Goal: Task Accomplishment & Management: Complete application form

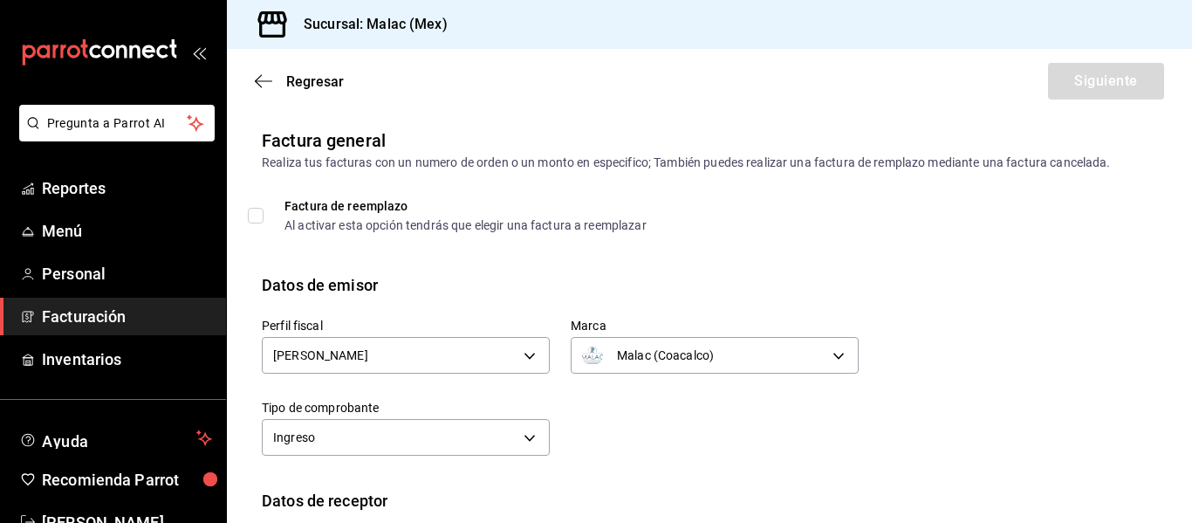
scroll to position [312, 0]
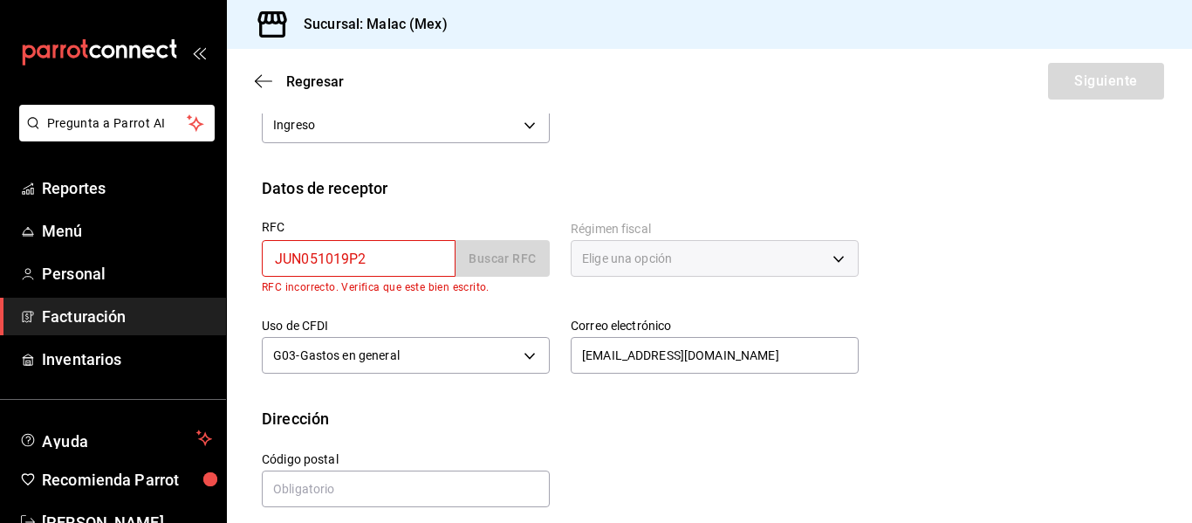
type input "JUN051019P22"
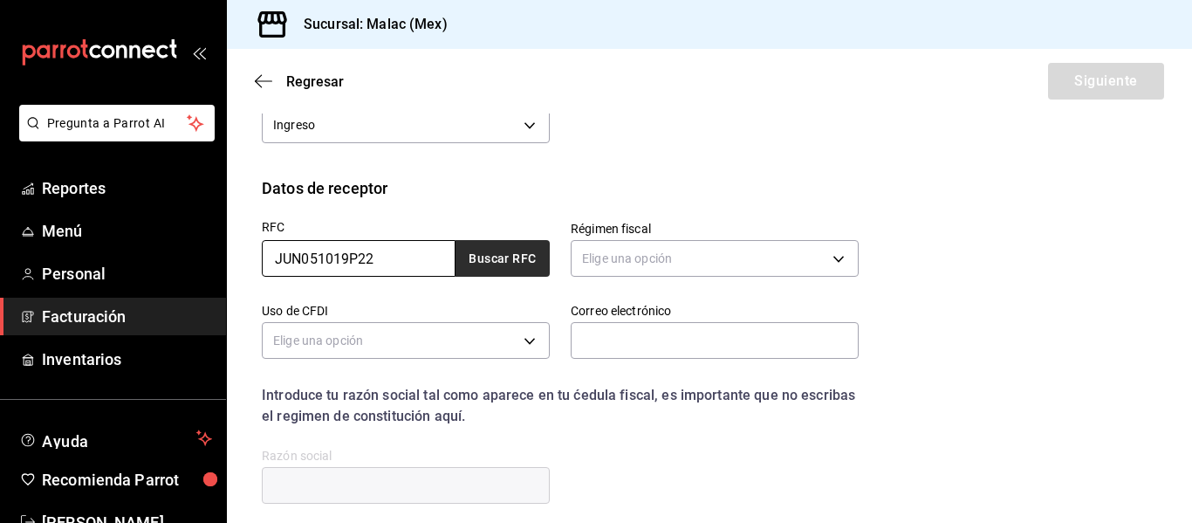
type input "JUN051019P22"
click at [488, 267] on button "Buscar RFC" at bounding box center [503, 258] width 94 height 37
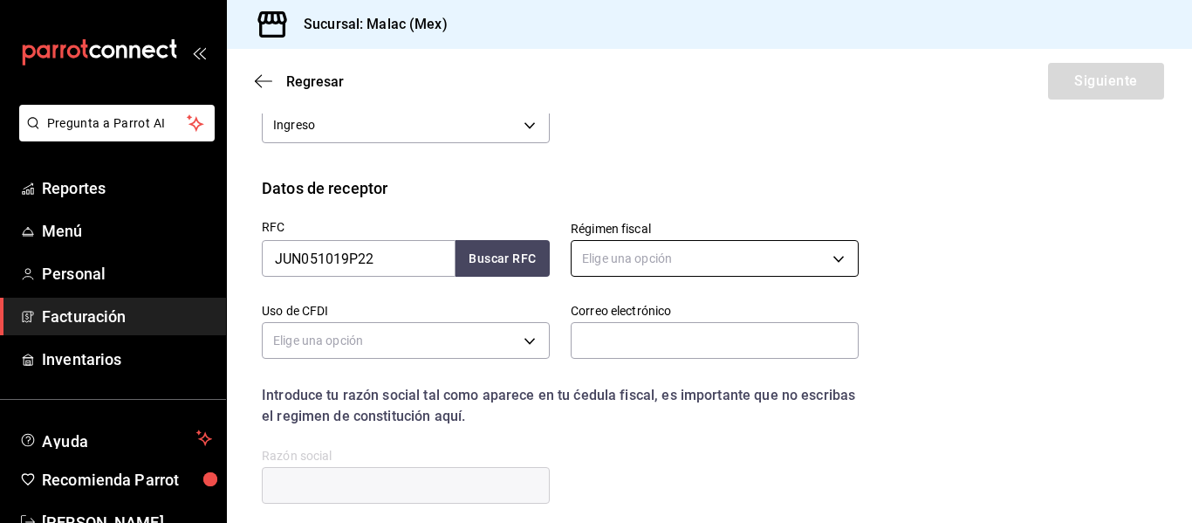
click at [727, 249] on body "Pregunta a Parrot AI Reportes Menú Personal Facturación Inventarios Ayuda Recom…" at bounding box center [596, 261] width 1192 height 523
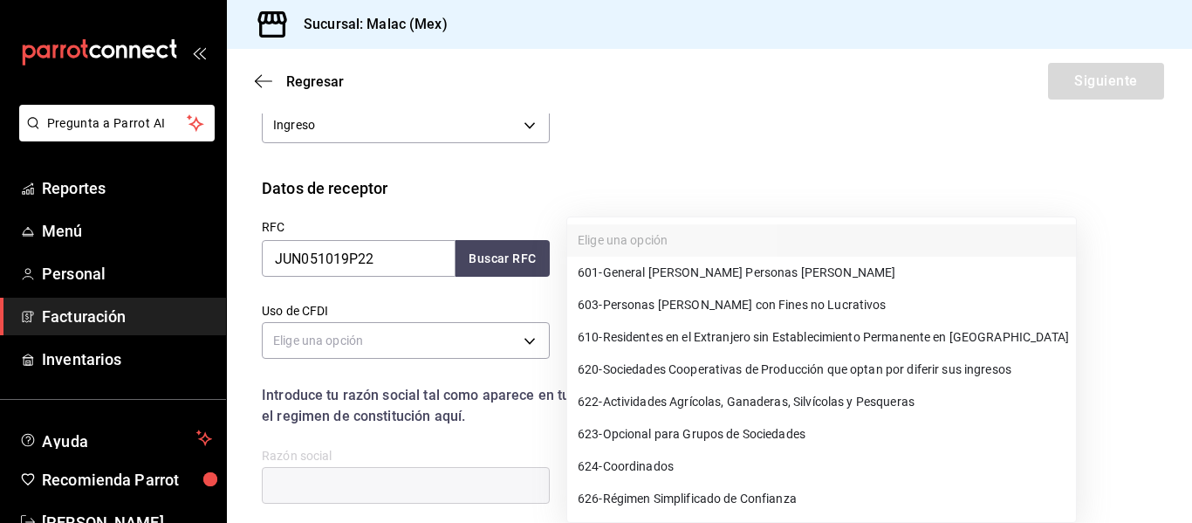
click at [802, 269] on li "601 - General [PERSON_NAME] Personas [PERSON_NAME]" at bounding box center [821, 273] width 509 height 32
type input "601"
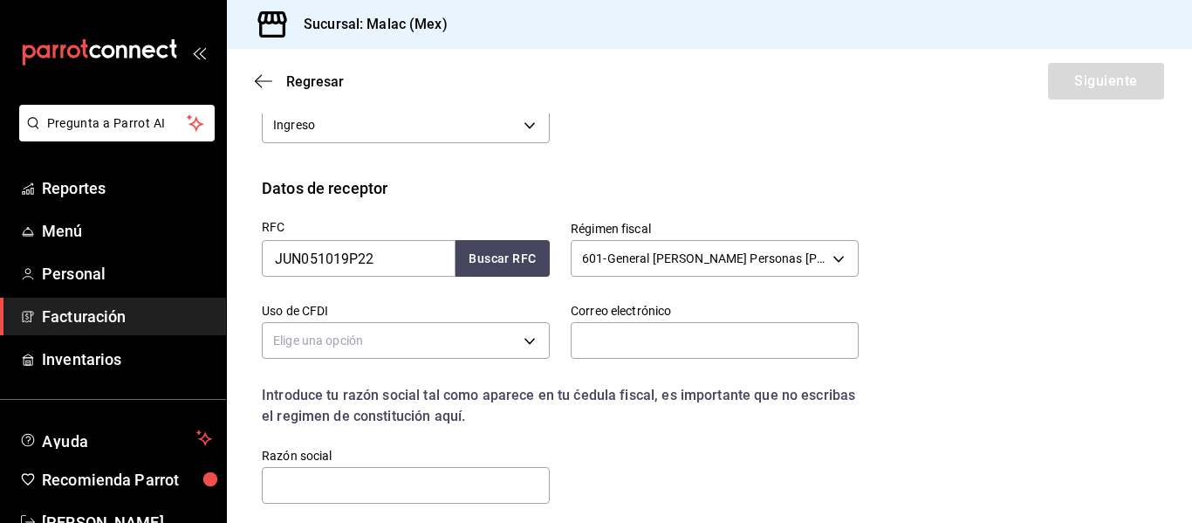
click at [957, 317] on div "RFC JUN051019P22 Buscar RFC Régimen fiscal 601 - General [PERSON_NAME] Personas…" at bounding box center [709, 367] width 895 height 334
click at [508, 334] on body "Pregunta a Parrot AI Reportes Menú Personal Facturación Inventarios Ayuda Recom…" at bounding box center [596, 261] width 1192 height 523
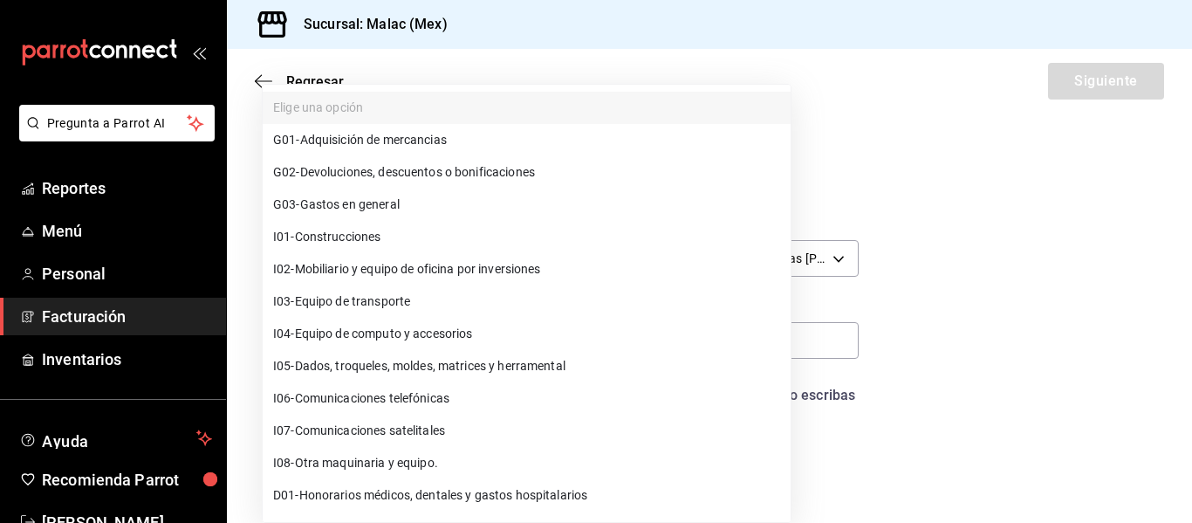
click at [488, 214] on li "G03 - Gastos en general" at bounding box center [527, 204] width 528 height 32
type input "G03"
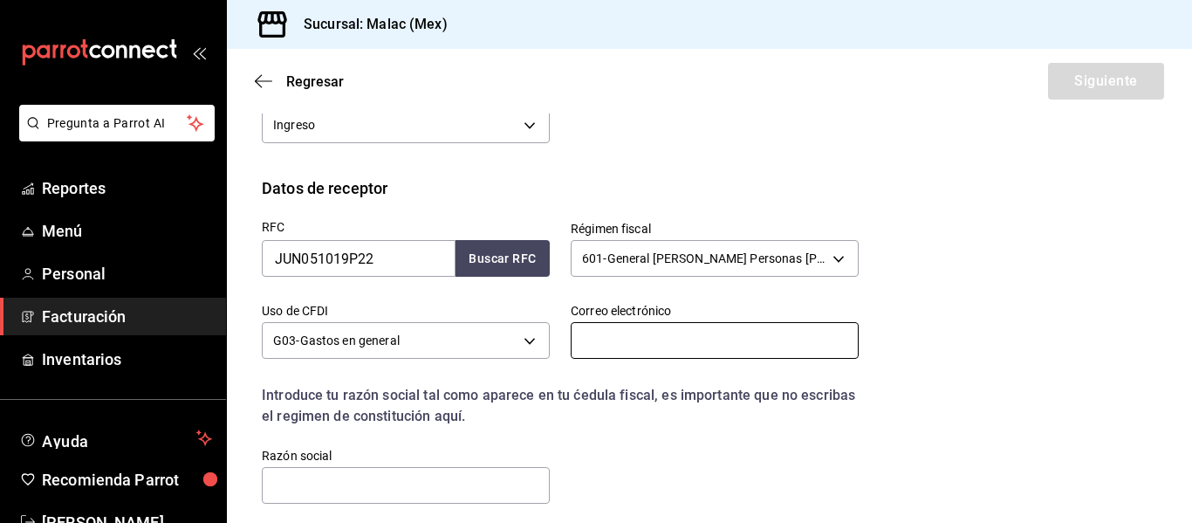
click at [760, 339] on input "text" at bounding box center [715, 340] width 288 height 37
type input "C"
type input "[EMAIL_ADDRESS][DOMAIN_NAME]"
click at [1154, 306] on div "Datos de receptor RFC JUN051019P22 Buscar RFC Régimen fiscal 601 - General [PER…" at bounding box center [709, 355] width 965 height 358
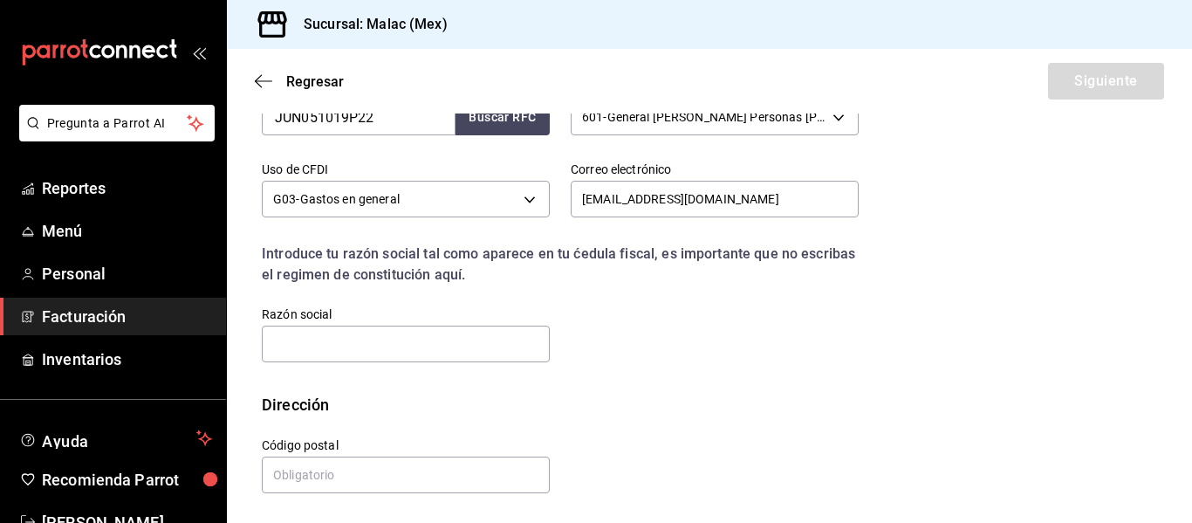
scroll to position [455, 0]
click at [472, 350] on input "text" at bounding box center [406, 343] width 288 height 37
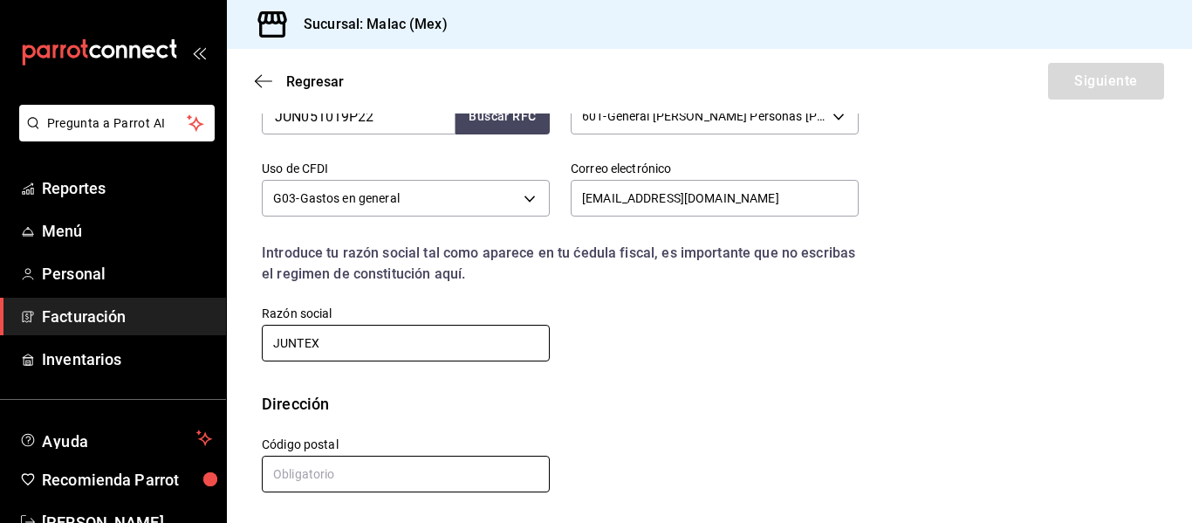
type input "JUNTEX"
click at [332, 472] on input "text" at bounding box center [406, 474] width 288 height 37
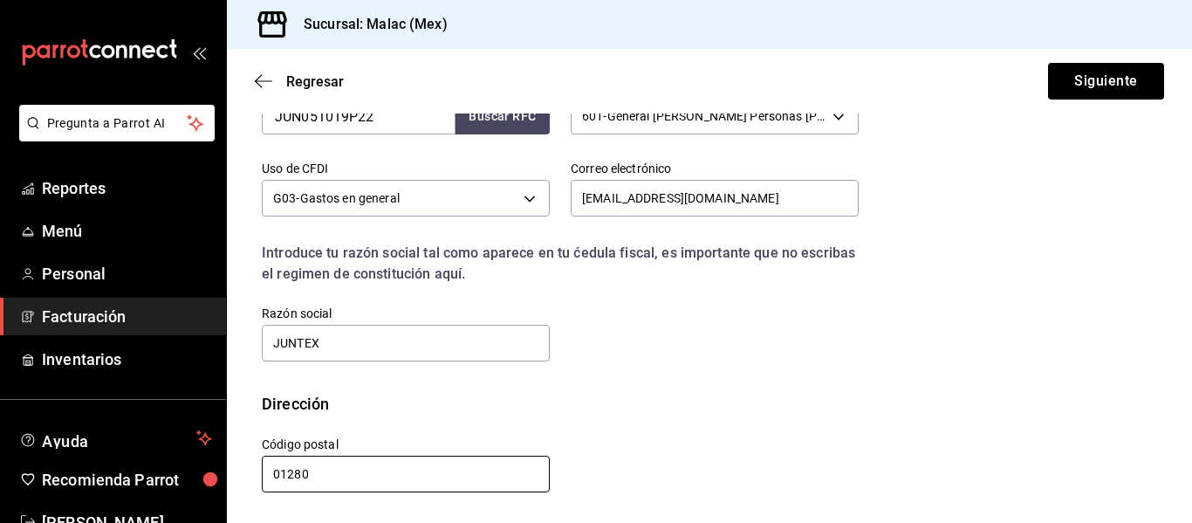
type input "01280"
click at [811, 402] on div "Dirección" at bounding box center [709, 404] width 895 height 24
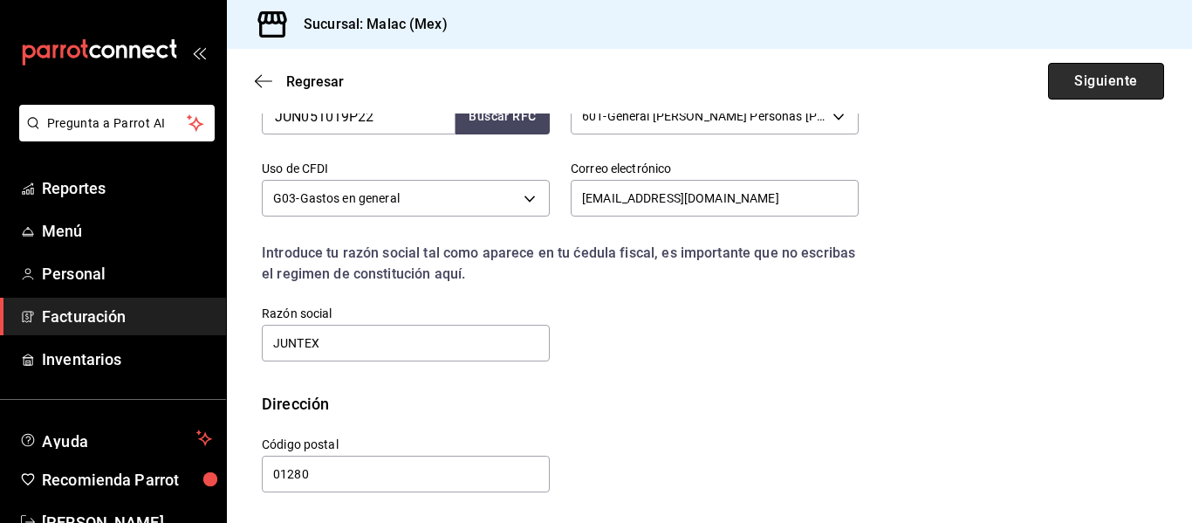
click at [1067, 89] on button "Siguiente" at bounding box center [1106, 81] width 116 height 37
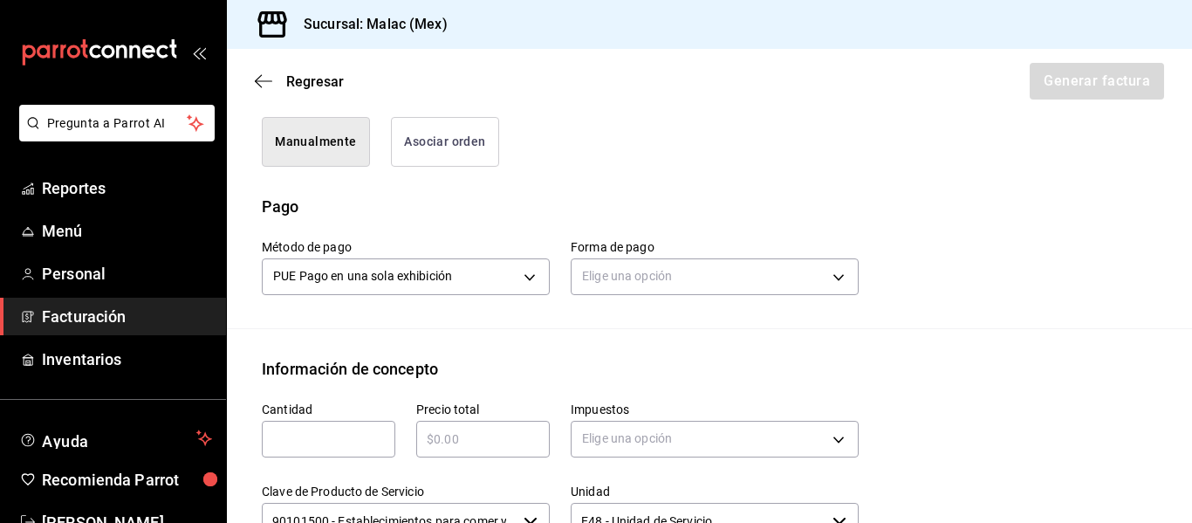
type input "90101500 - Establecimientos para comer y beber"
type input "E48 - Unidad de Servicio"
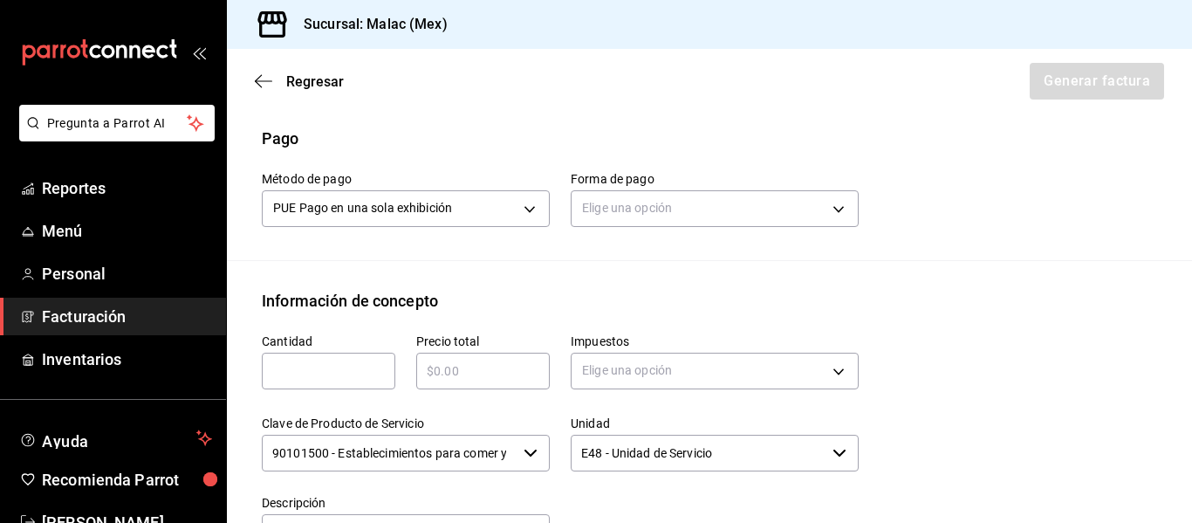
scroll to position [542, 0]
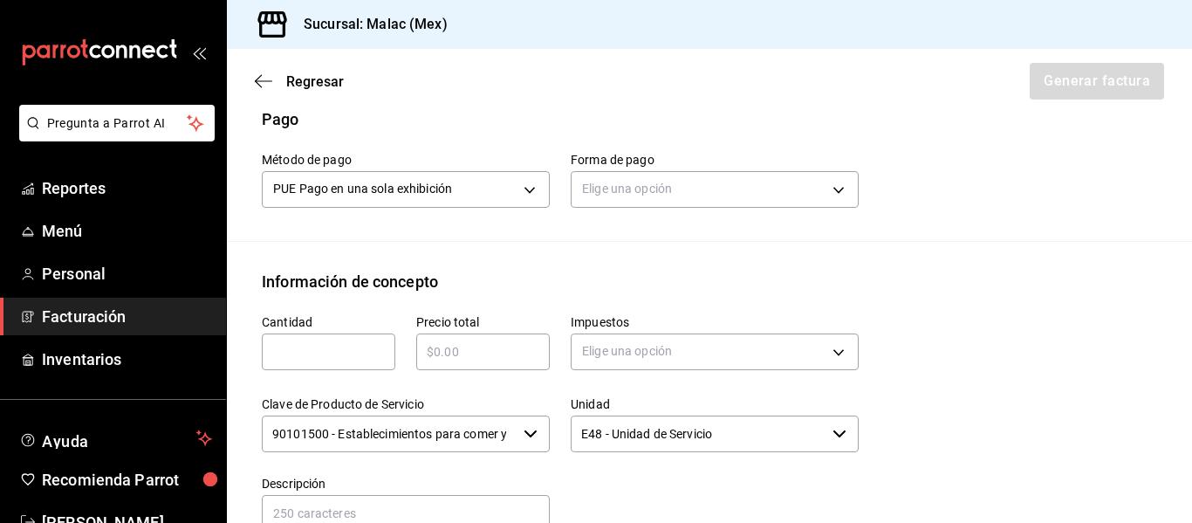
click at [359, 353] on input "text" at bounding box center [329, 351] width 134 height 21
click at [438, 344] on input "text" at bounding box center [483, 351] width 134 height 21
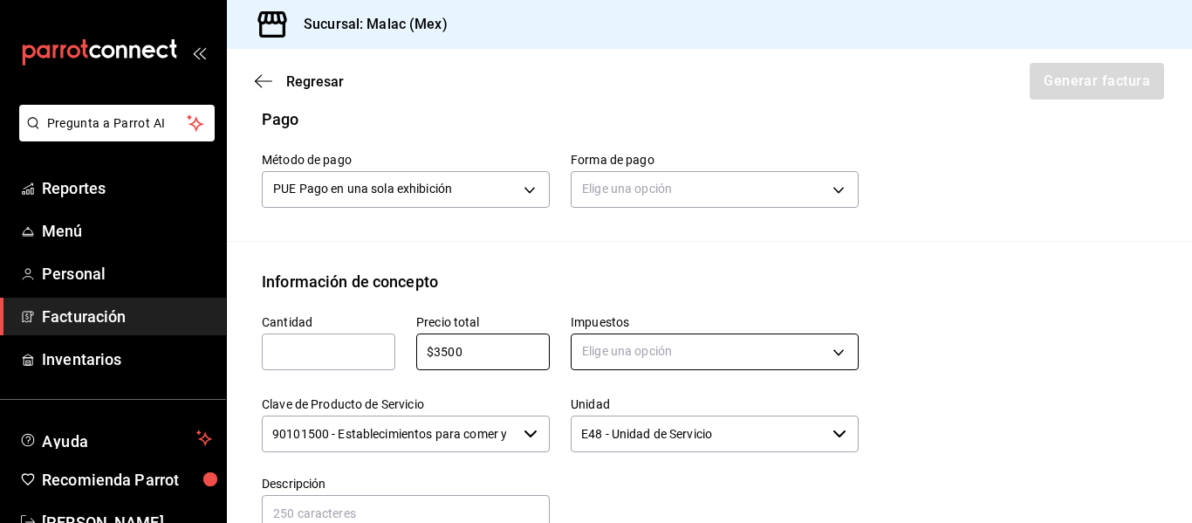
type input "$3500"
click at [660, 339] on body "Pregunta a Parrot AI Reportes Menú Personal Facturación Inventarios Ayuda Recom…" at bounding box center [596, 261] width 1192 height 523
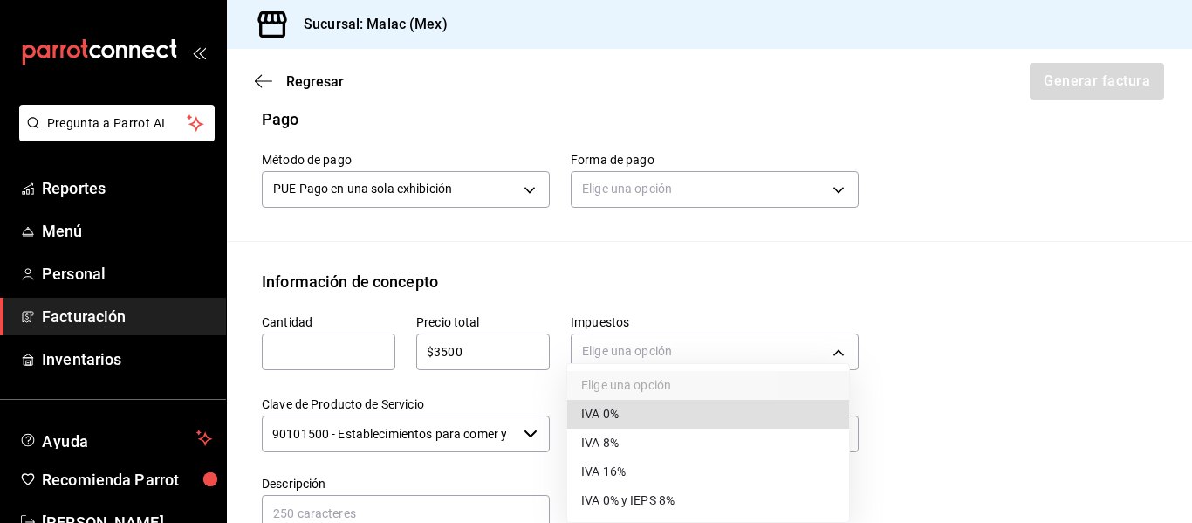
click at [511, 350] on div at bounding box center [596, 261] width 1192 height 523
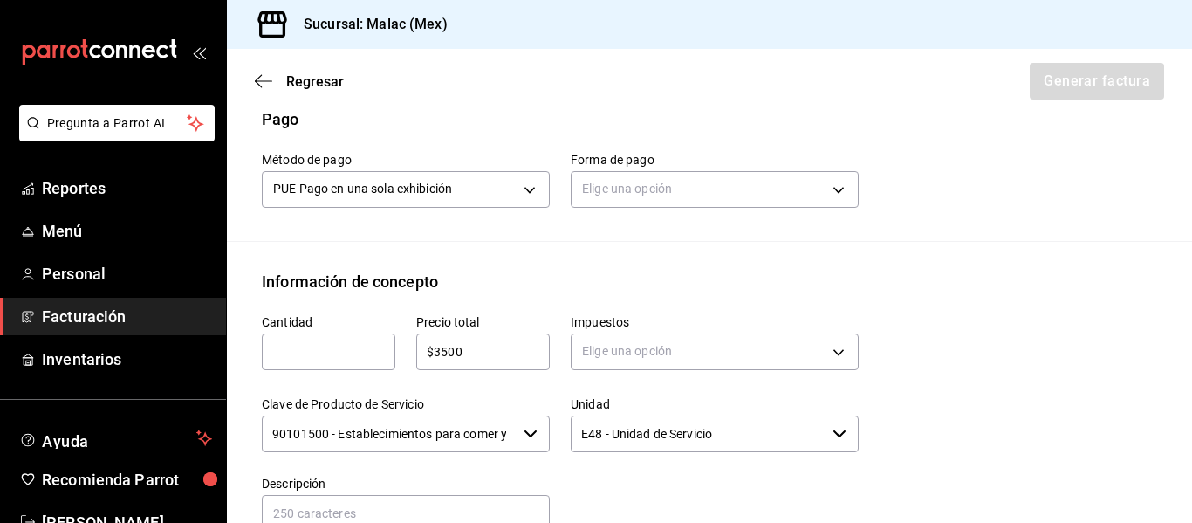
click at [508, 353] on input "$3500" at bounding box center [483, 351] width 134 height 21
click at [1059, 353] on div "Cantidad ​ Precio total $3500 ​ Impuestos Elige una opción Clave de Producto de…" at bounding box center [709, 456] width 895 height 326
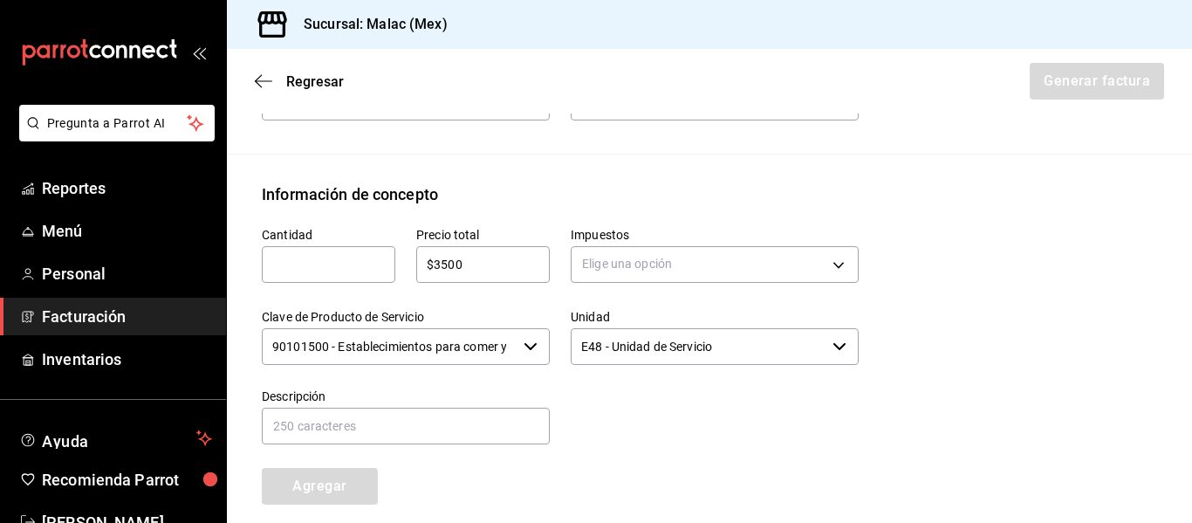
click at [524, 353] on icon "button" at bounding box center [531, 346] width 14 height 14
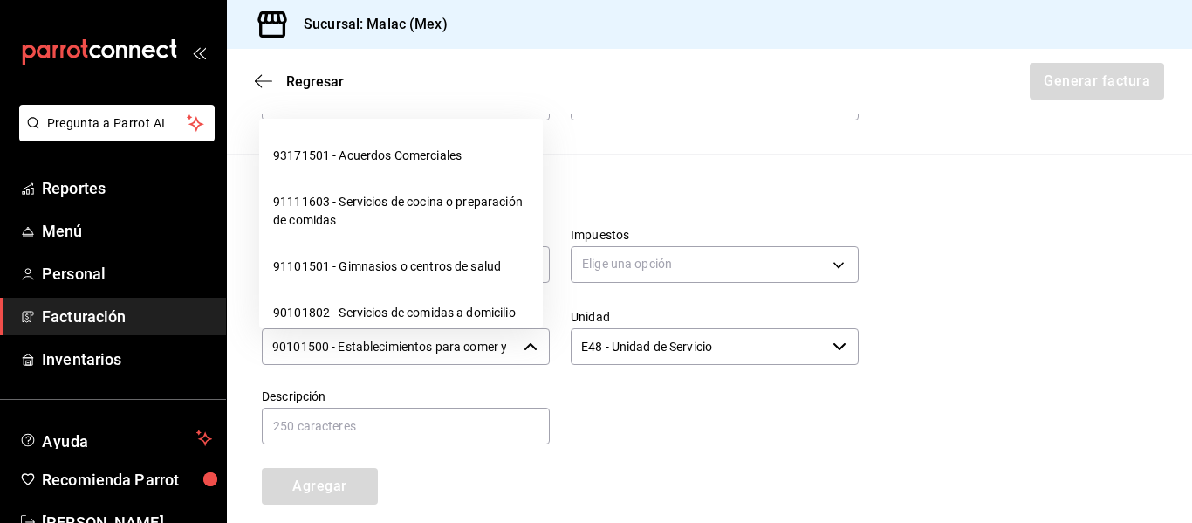
click at [787, 437] on div at bounding box center [704, 406] width 309 height 79
click at [767, 422] on div at bounding box center [704, 406] width 309 height 79
click at [913, 405] on div "Cantidad ​ Precio total $3500 ​ Impuestos Elige una opción Clave de Producto de…" at bounding box center [709, 369] width 895 height 326
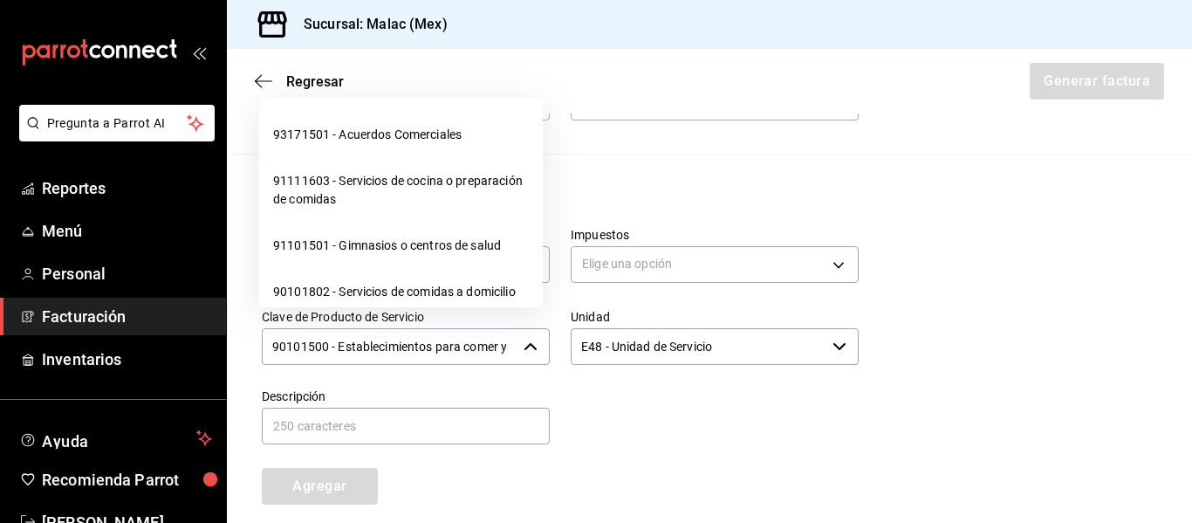
scroll to position [687, 0]
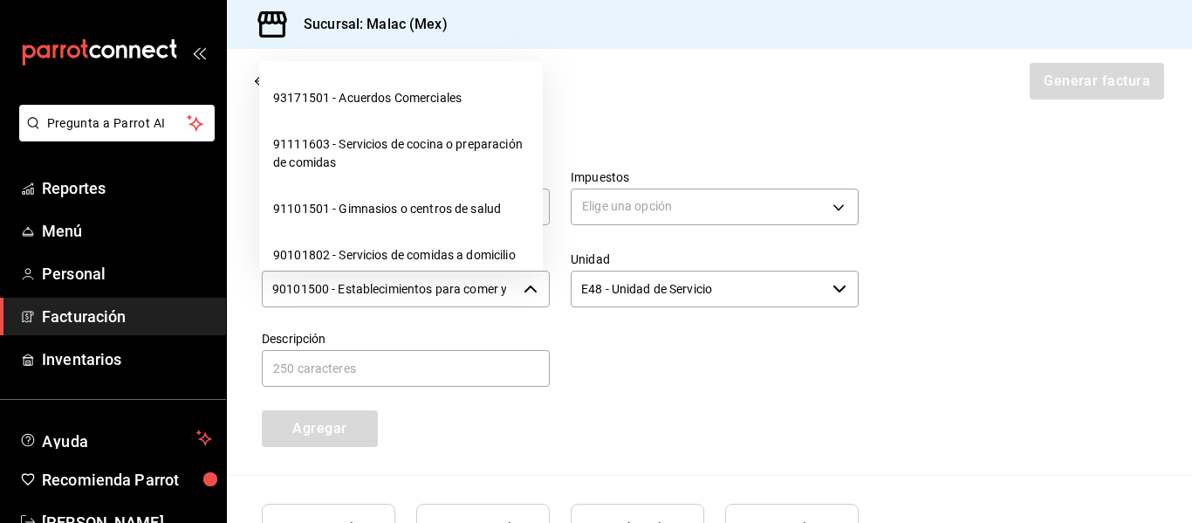
drag, startPoint x: 923, startPoint y: 392, endPoint x: 772, endPoint y: 440, distance: 158.4
click at [923, 390] on div "Cantidad ​ Precio total $3500 ​ Impuestos Elige una opción Clave de Producto de…" at bounding box center [709, 311] width 895 height 326
click at [391, 357] on input "text" at bounding box center [406, 368] width 288 height 37
type input "[PERSON_NAME]"
click at [663, 397] on div "Cantidad ​ Precio total $3500 ​ Impuestos Elige una opción Clave de Producto de…" at bounding box center [550, 297] width 618 height 298
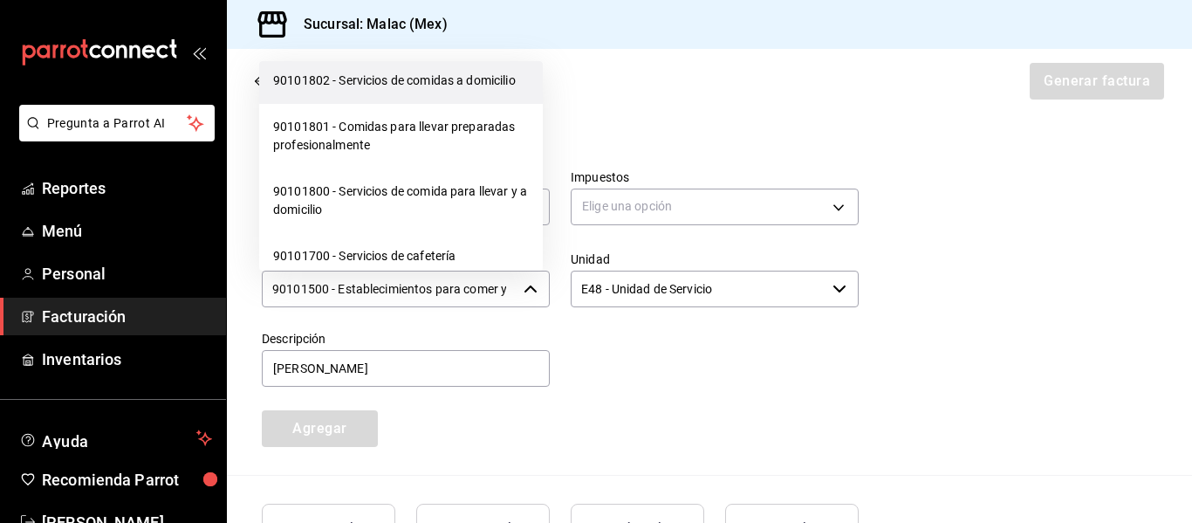
scroll to position [262, 0]
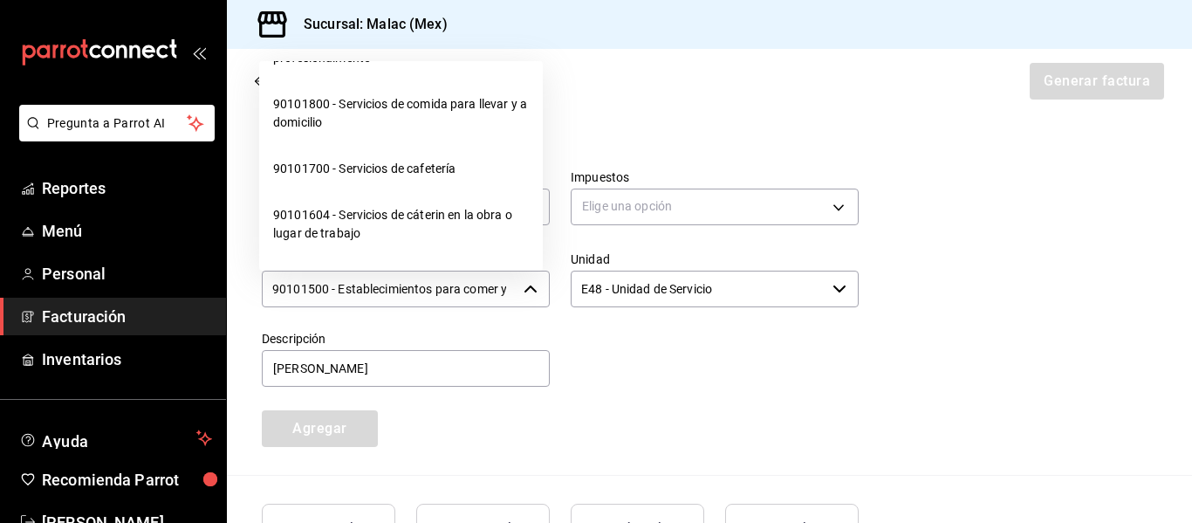
click at [687, 81] on div "Regresar Generar factura" at bounding box center [709, 81] width 965 height 65
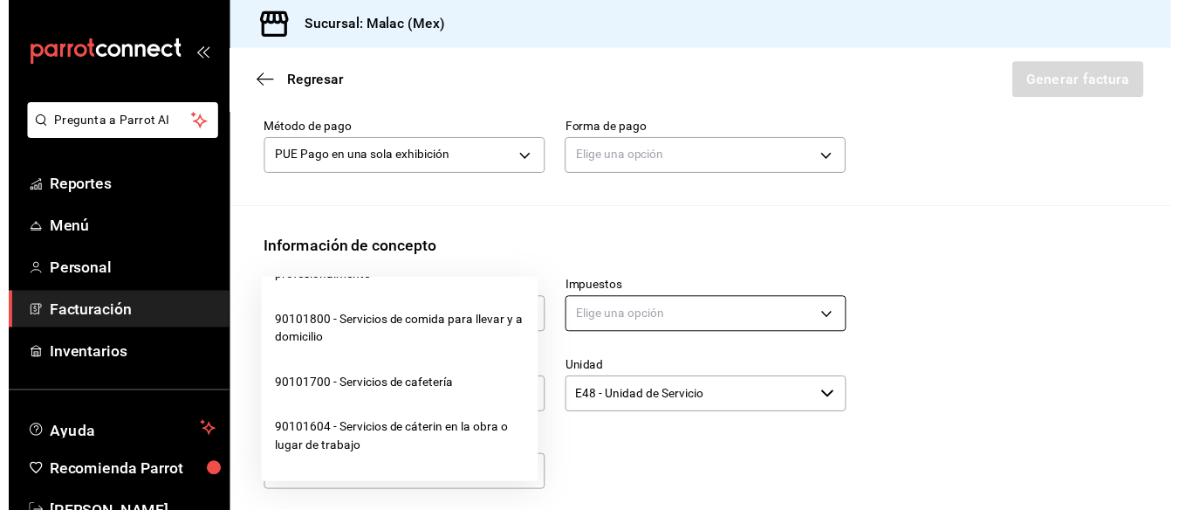
scroll to position [425, 0]
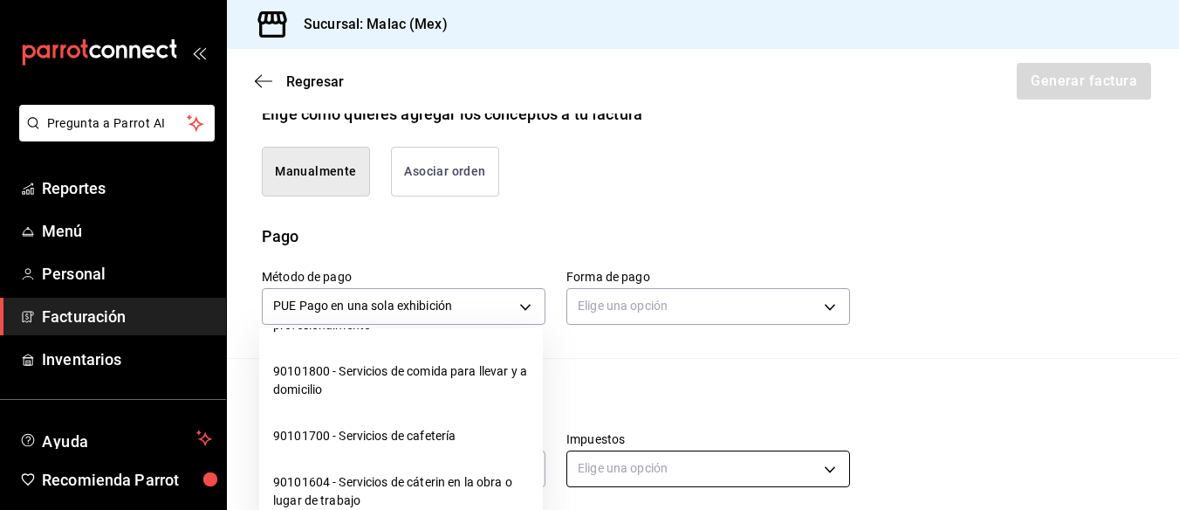
click at [758, 195] on div "Manualmente Asociar orden" at bounding box center [545, 161] width 609 height 71
click at [716, 305] on body "Pregunta a Parrot AI Reportes Menú Personal Facturación Inventarios Ayuda Recom…" at bounding box center [589, 255] width 1179 height 510
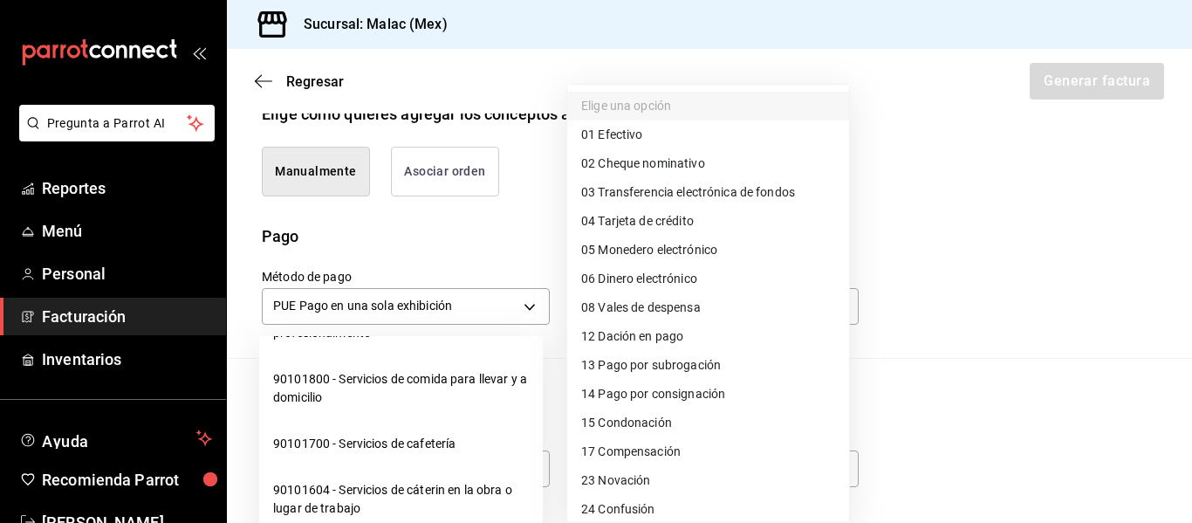
click at [706, 218] on li "04 Tarjeta de crédito" at bounding box center [708, 221] width 282 height 29
type input "04"
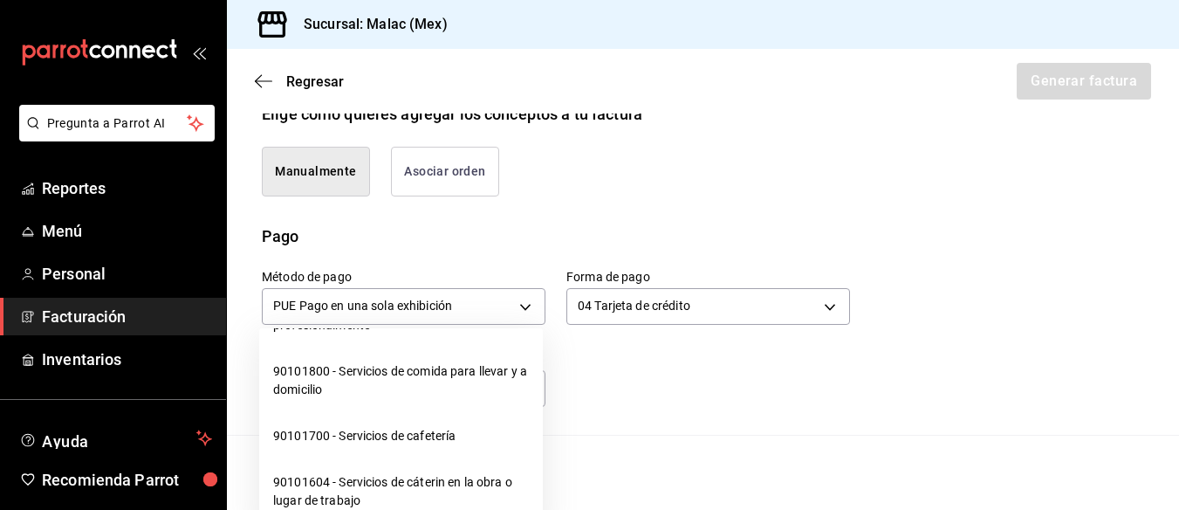
click at [932, 241] on div "Pago" at bounding box center [703, 236] width 882 height 24
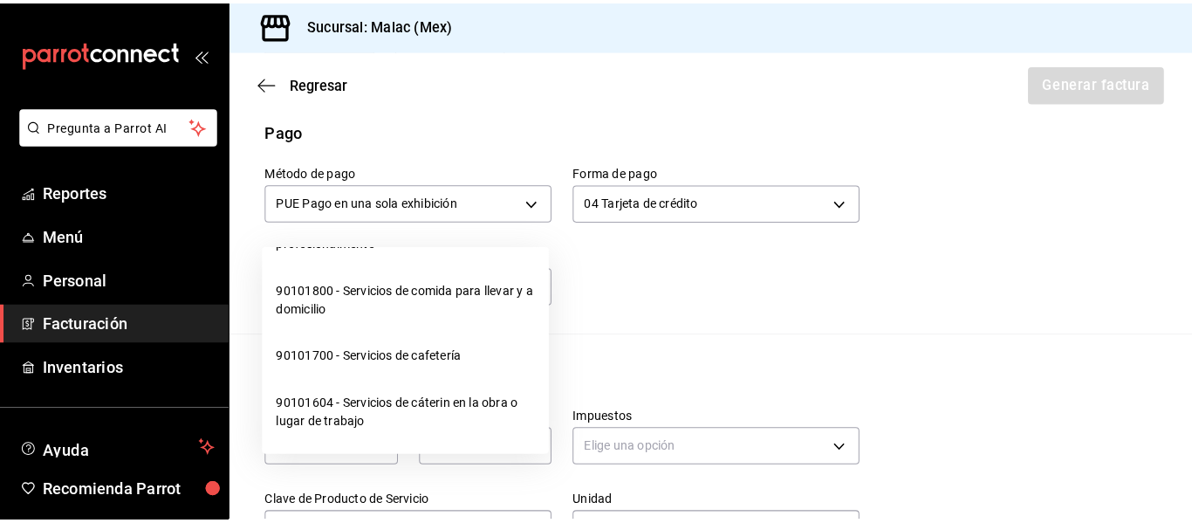
scroll to position [600, 0]
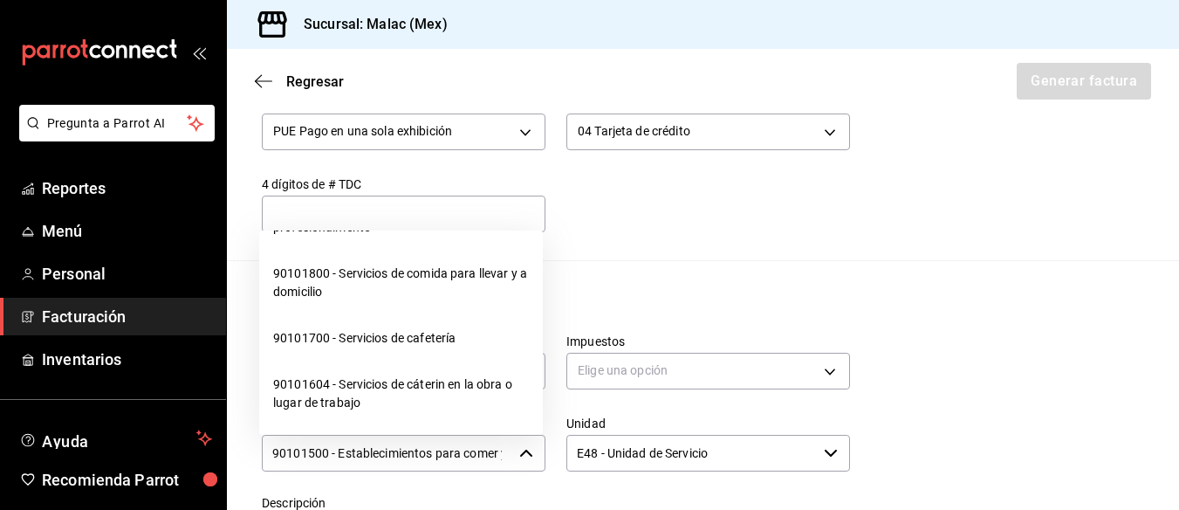
click at [534, 213] on input "text" at bounding box center [404, 213] width 284 height 21
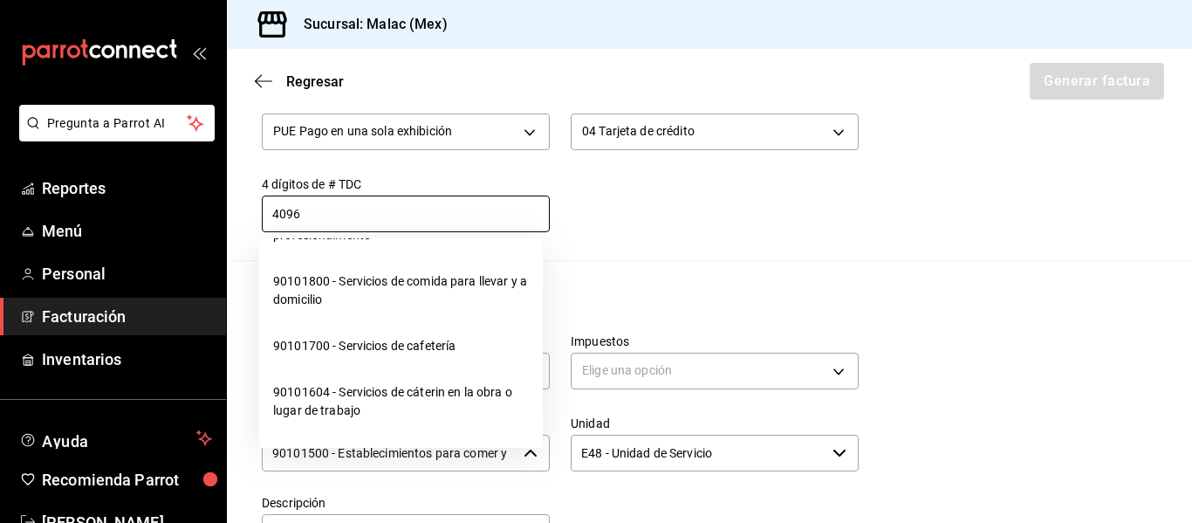
type input "4096"
click at [733, 199] on div "Método de pago PUE Pago en una sola exhibición PUE Forma de pago 04 Tarjeta de …" at bounding box center [550, 152] width 618 height 159
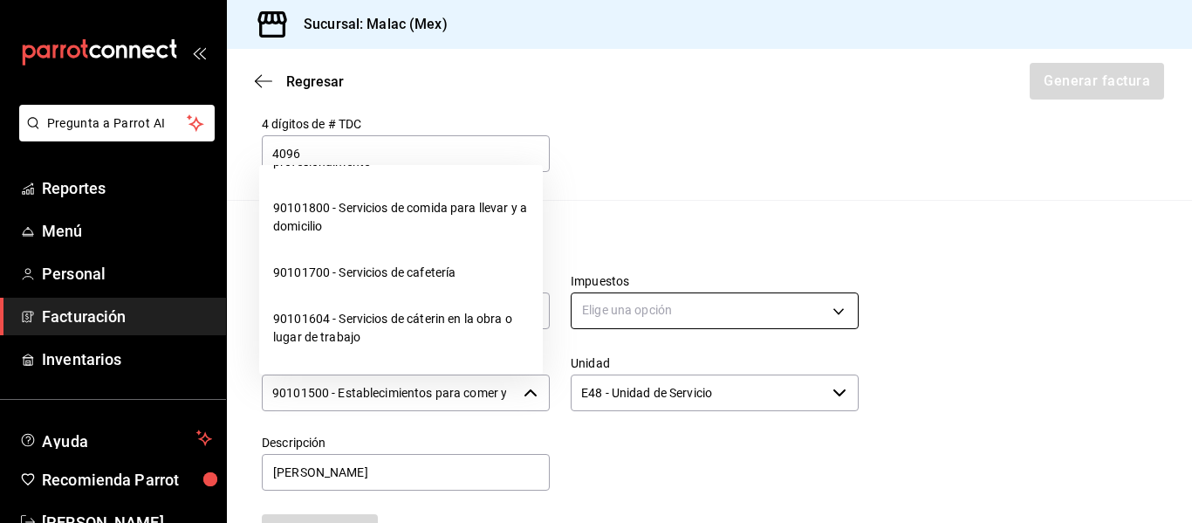
click at [789, 319] on body "Pregunta a Parrot AI Reportes Menú Personal Facturación Inventarios Ayuda Recom…" at bounding box center [596, 261] width 1192 height 523
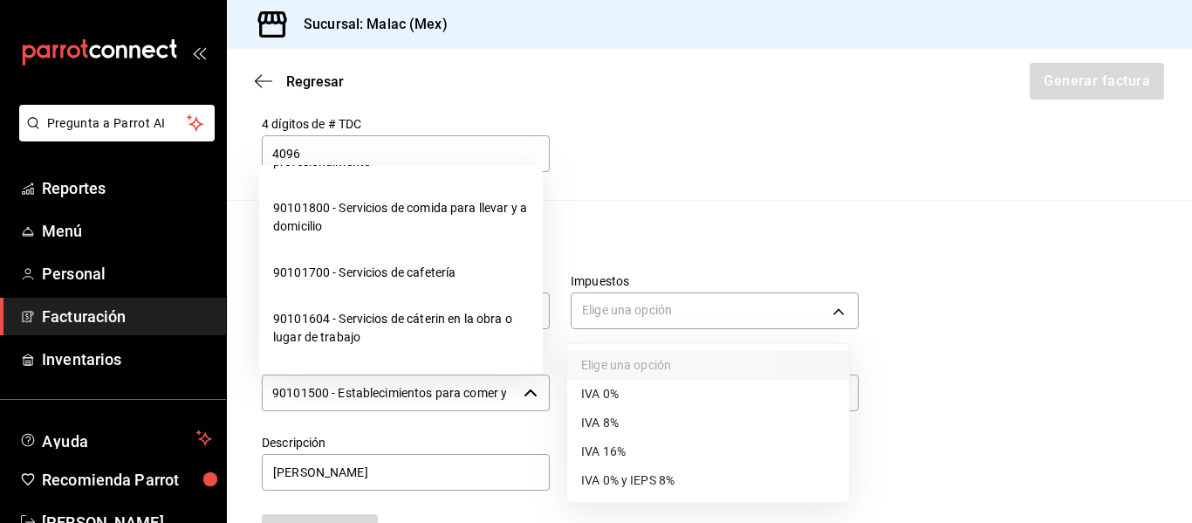
click at [919, 233] on div at bounding box center [596, 261] width 1192 height 523
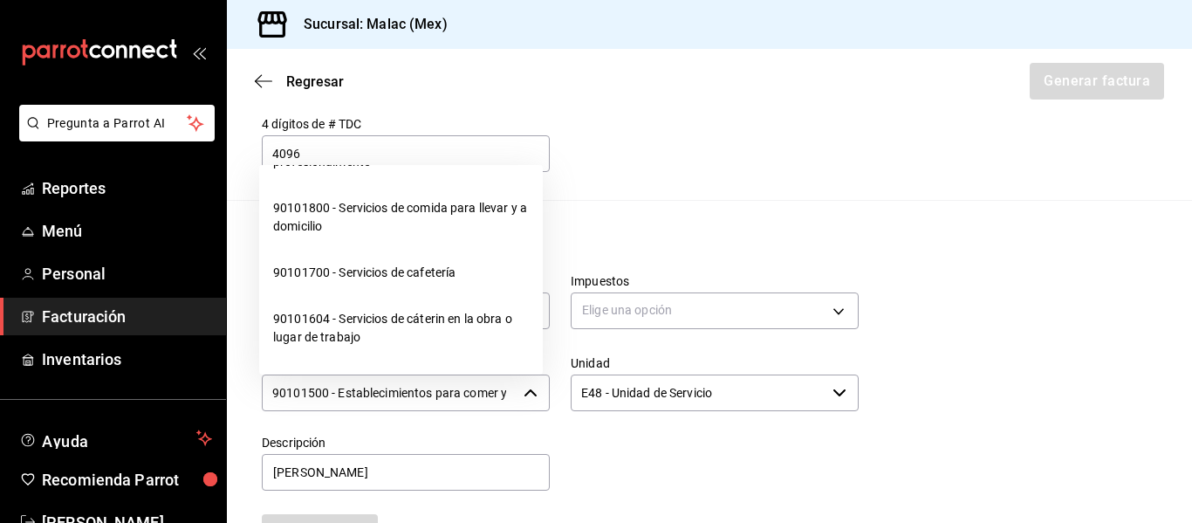
click at [482, 398] on input "90101500 - Establecimientos para comer y beber" at bounding box center [389, 392] width 255 height 37
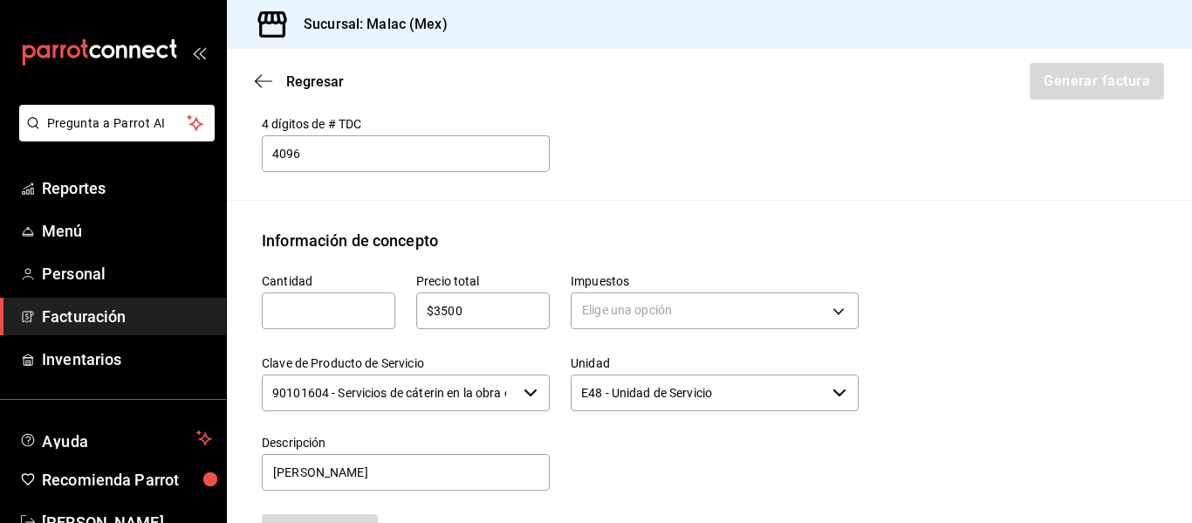
click at [524, 396] on icon "button" at bounding box center [531, 393] width 14 height 14
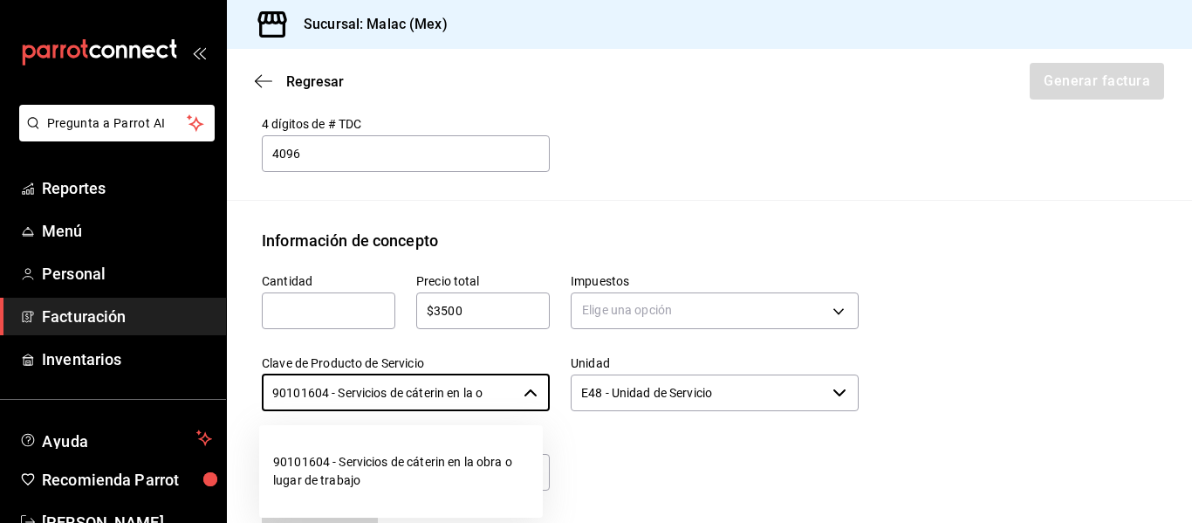
scroll to position [0, 0]
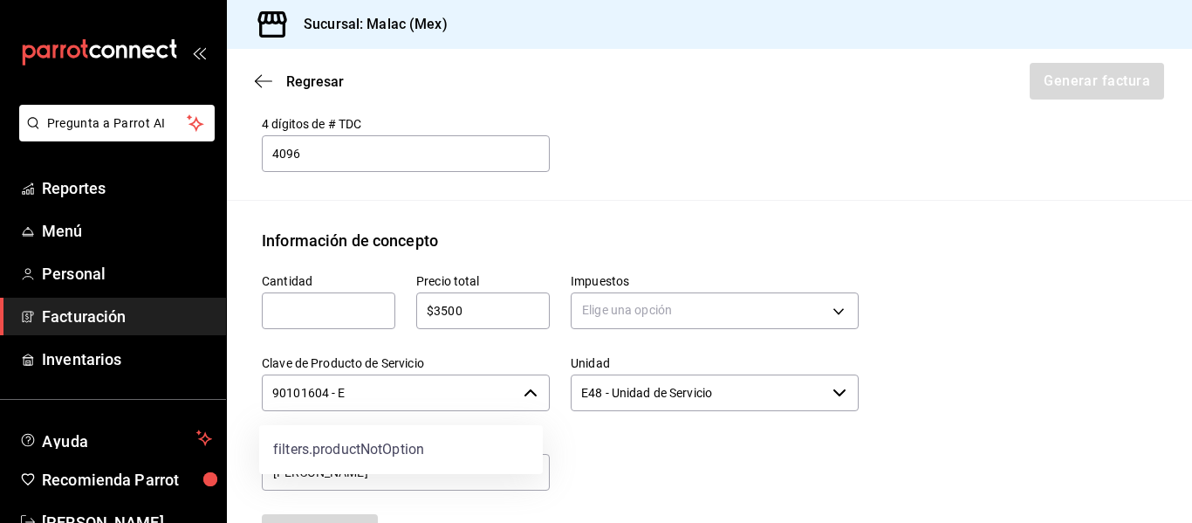
click at [527, 402] on div "90101604 - E ​" at bounding box center [406, 392] width 288 height 37
click at [524, 392] on icon "button" at bounding box center [530, 392] width 12 height 7
click at [599, 447] on div at bounding box center [704, 453] width 309 height 79
click at [519, 384] on div "90101604 - Servicios de cáterin en la obra o lugar de trabajo ​" at bounding box center [406, 392] width 288 height 37
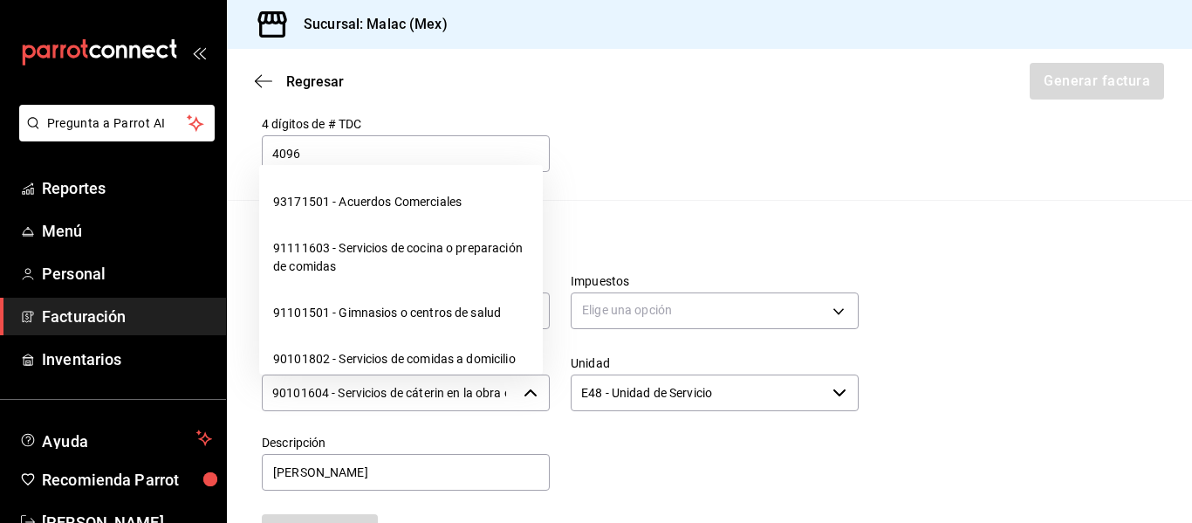
scroll to position [0, 102]
click at [524, 390] on icon "button" at bounding box center [531, 393] width 14 height 14
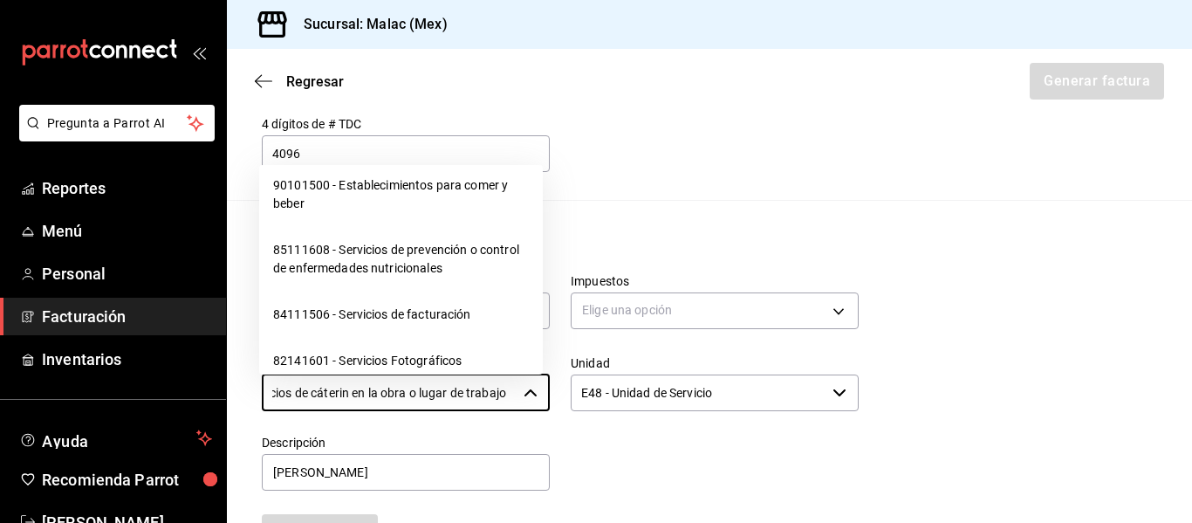
scroll to position [698, 0]
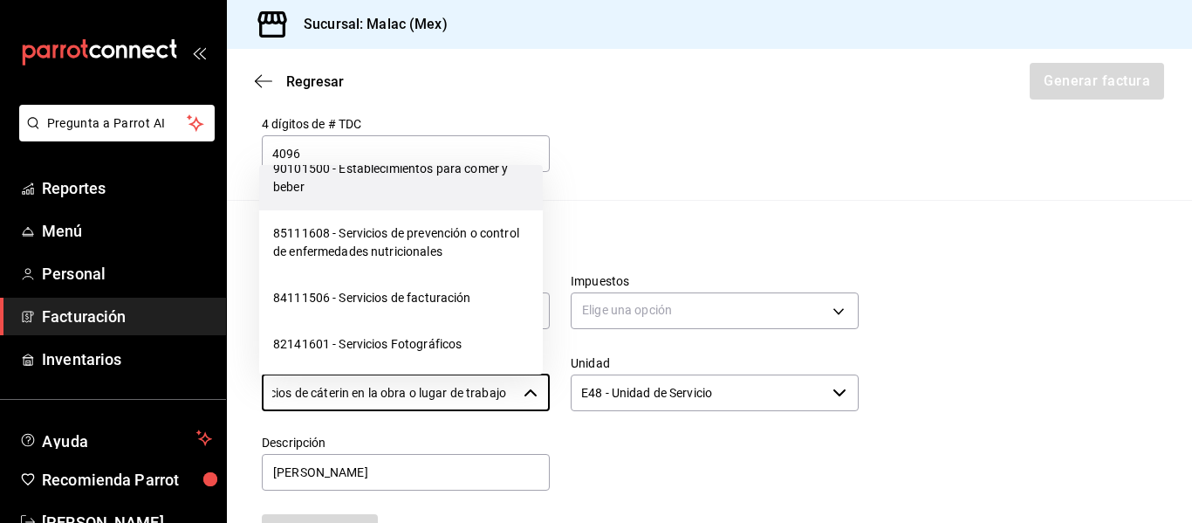
click at [435, 205] on li "90101500 - Establecimientos para comer y beber" at bounding box center [401, 178] width 284 height 65
type input "90101500 - Establecimientos para comer y beber"
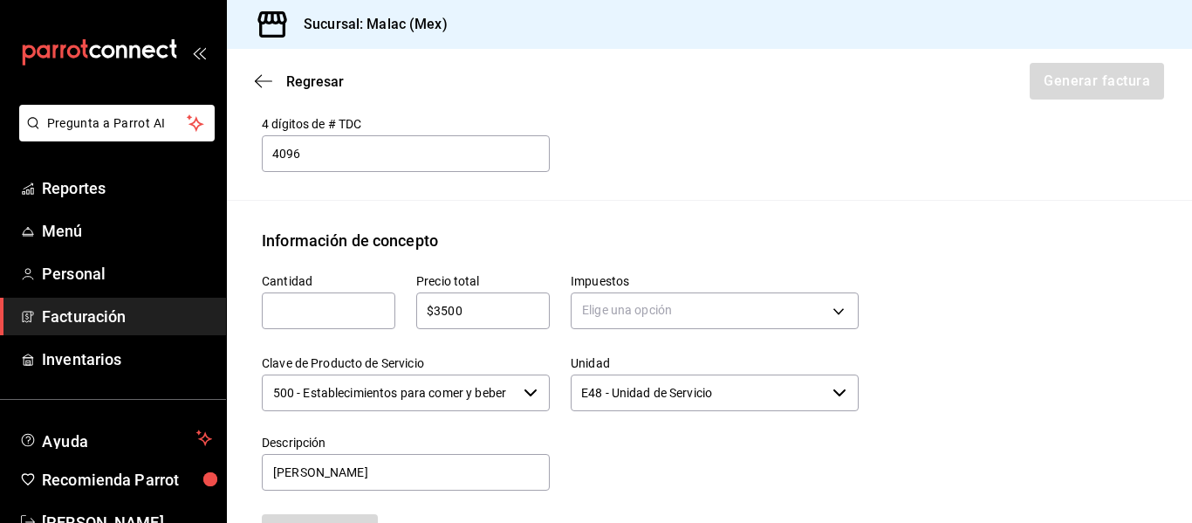
click at [906, 370] on div "Cantidad ​ Precio total $3500 ​ Impuestos Elige una opción Clave de Producto de…" at bounding box center [709, 415] width 895 height 326
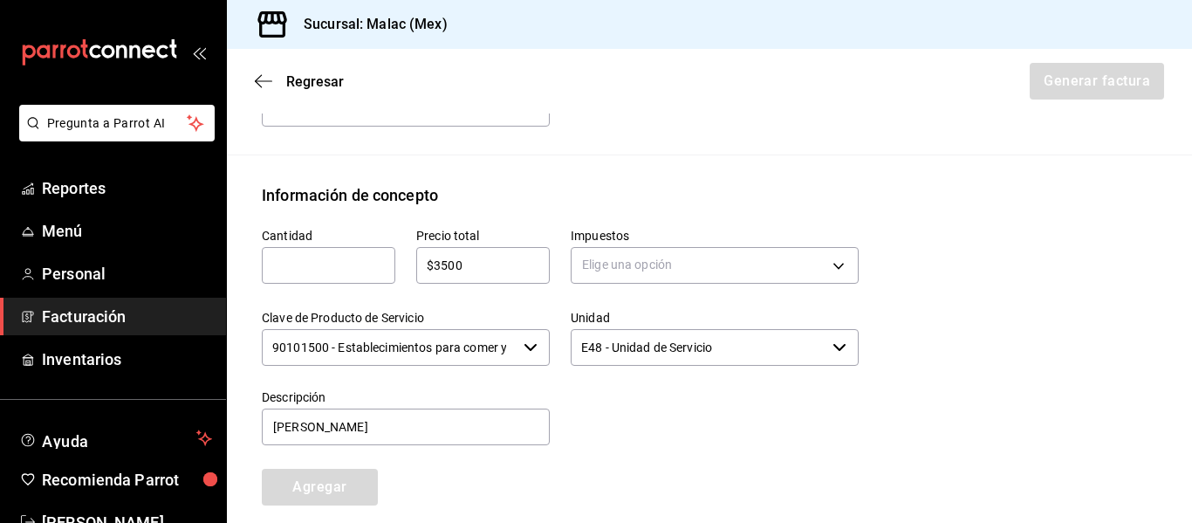
scroll to position [660, 0]
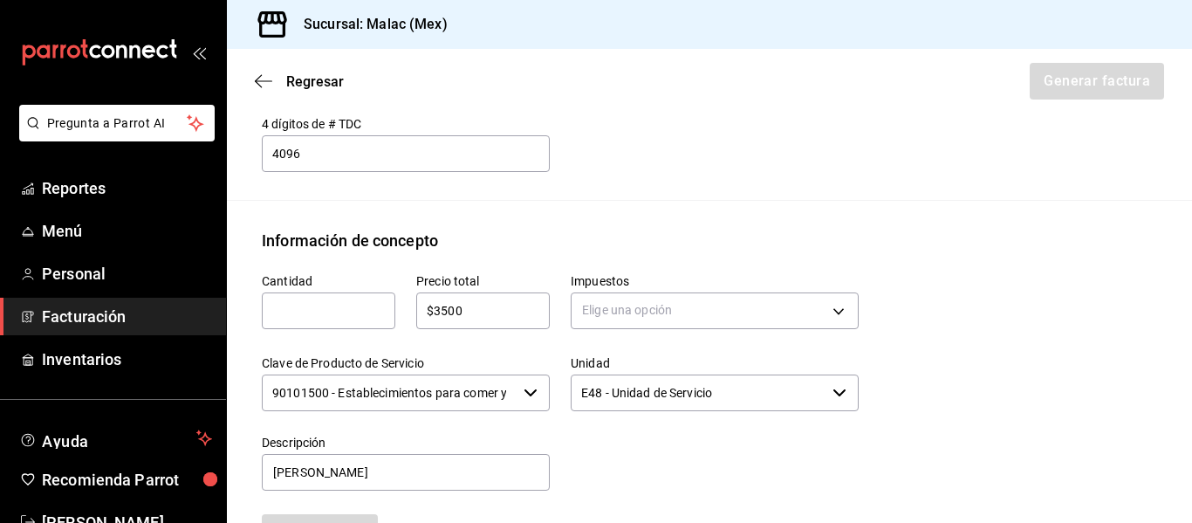
click at [372, 326] on div "​" at bounding box center [329, 310] width 134 height 37
type input "3017"
click at [1044, 305] on div "Cantidad 3017 ​ Precio total $3500 ​ Impuestos Elige una opción Clave de Produc…" at bounding box center [709, 415] width 895 height 326
click at [822, 310] on body "Pregunta a Parrot AI Reportes Menú Personal Facturación Inventarios Ayuda Recom…" at bounding box center [596, 261] width 1192 height 523
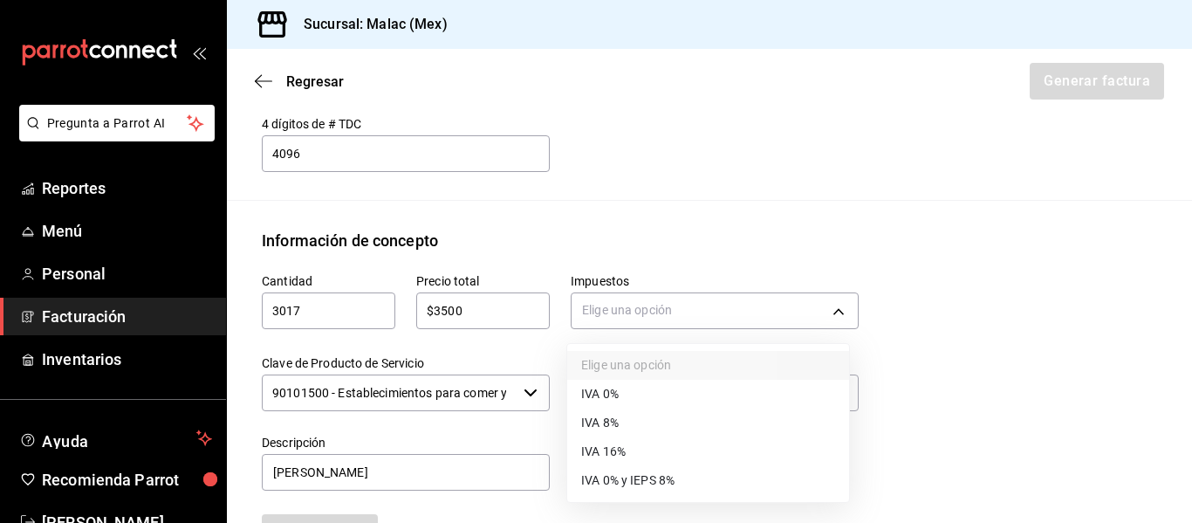
click at [970, 371] on div at bounding box center [596, 261] width 1192 height 523
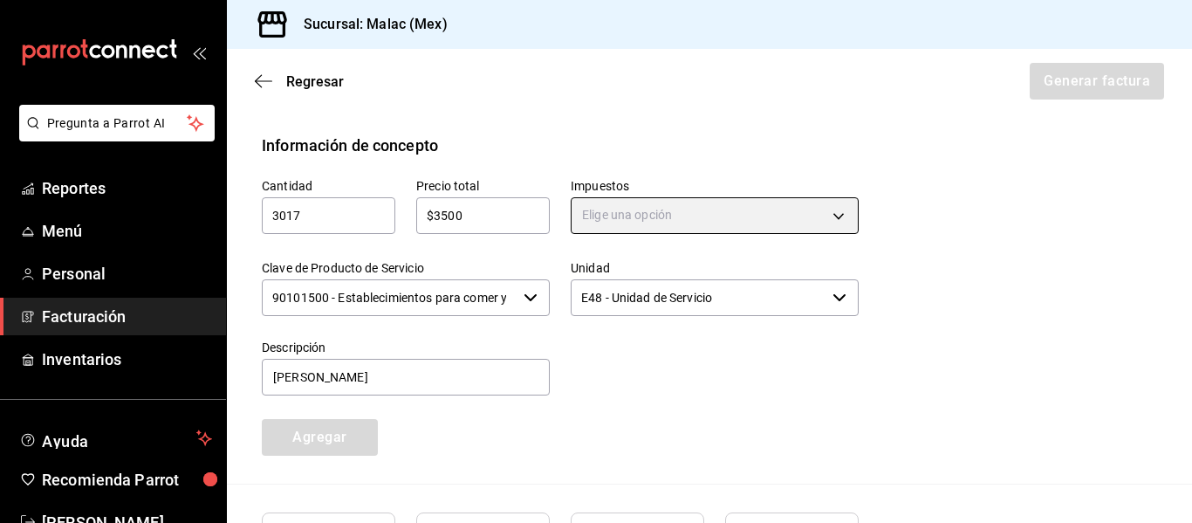
scroll to position [785, 0]
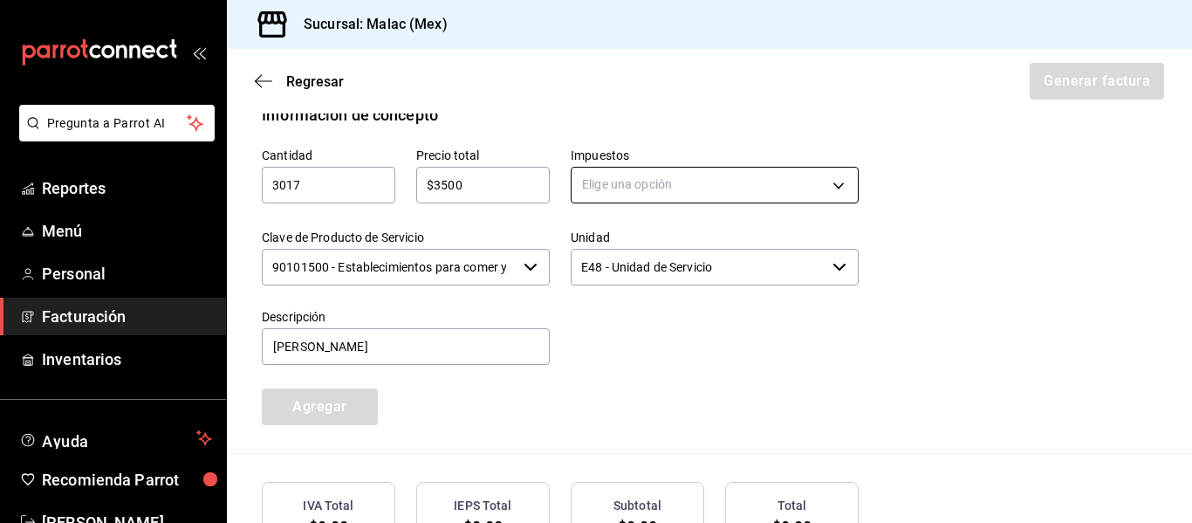
click at [748, 189] on body "Pregunta a Parrot AI Reportes Menú Personal Facturación Inventarios Ayuda Recom…" at bounding box center [596, 261] width 1192 height 523
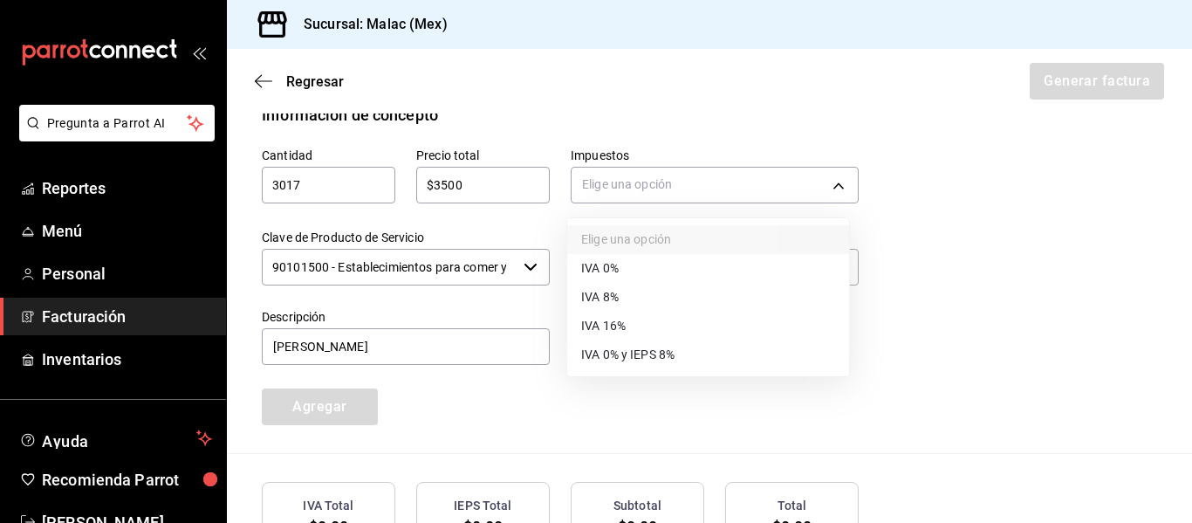
click at [706, 266] on li "IVA 0%" at bounding box center [708, 268] width 282 height 29
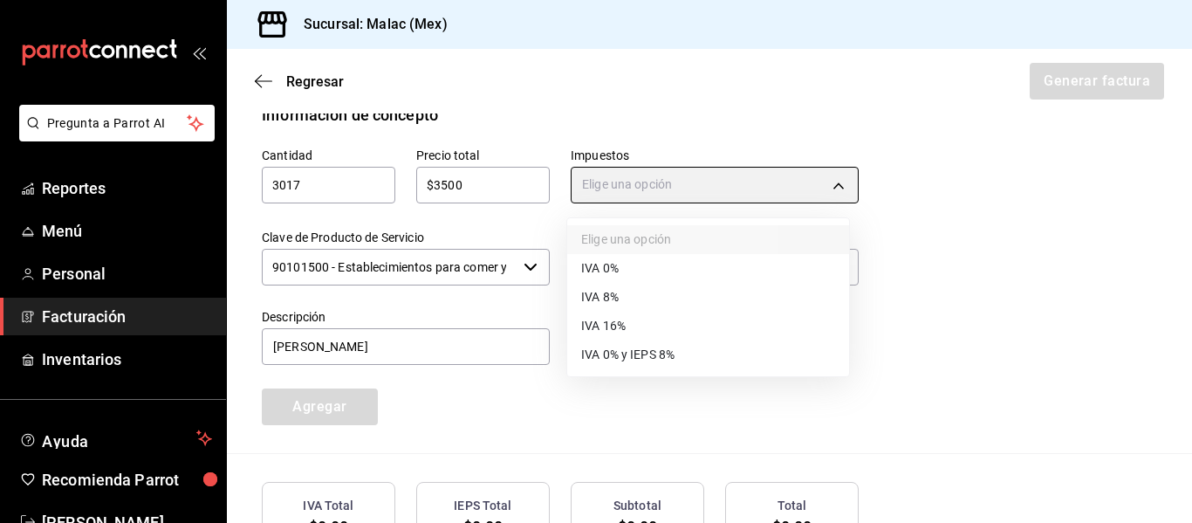
type input "IVA_0"
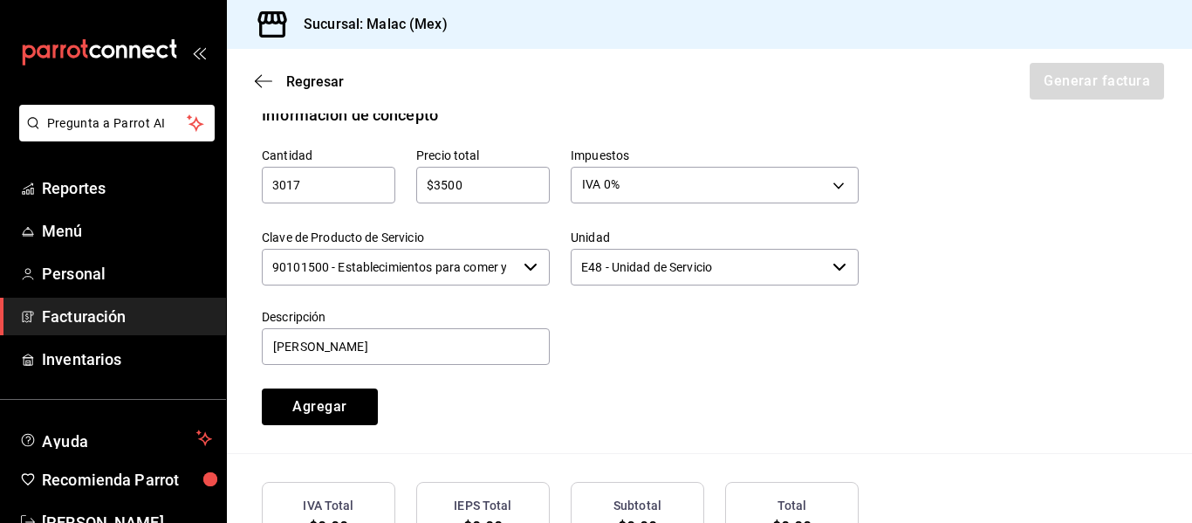
click at [930, 237] on div "Cantidad 3017 ​ Precio total $3500 ​ Impuestos IVA 0% IVA_0 Clave de Producto d…" at bounding box center [709, 290] width 895 height 326
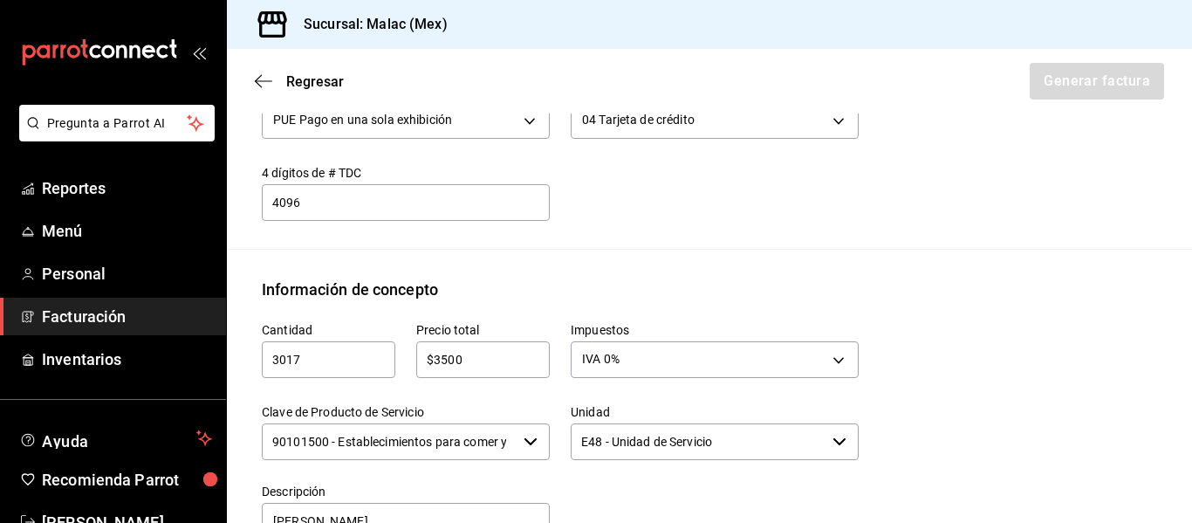
scroll to position [698, 0]
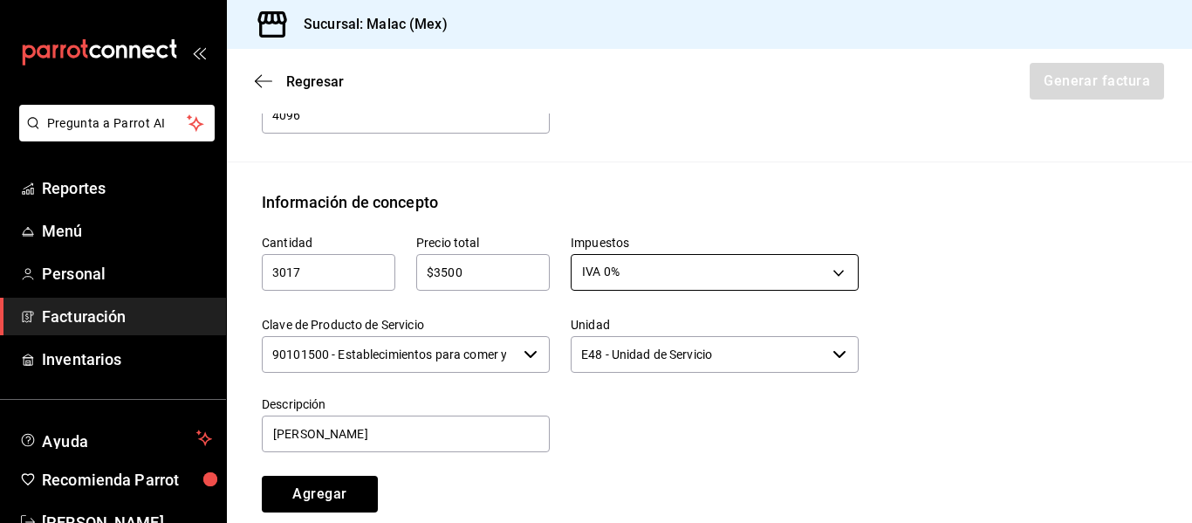
click at [829, 262] on body "Pregunta a Parrot AI Reportes Menú Personal Facturación Inventarios Ayuda Recom…" at bounding box center [596, 261] width 1192 height 523
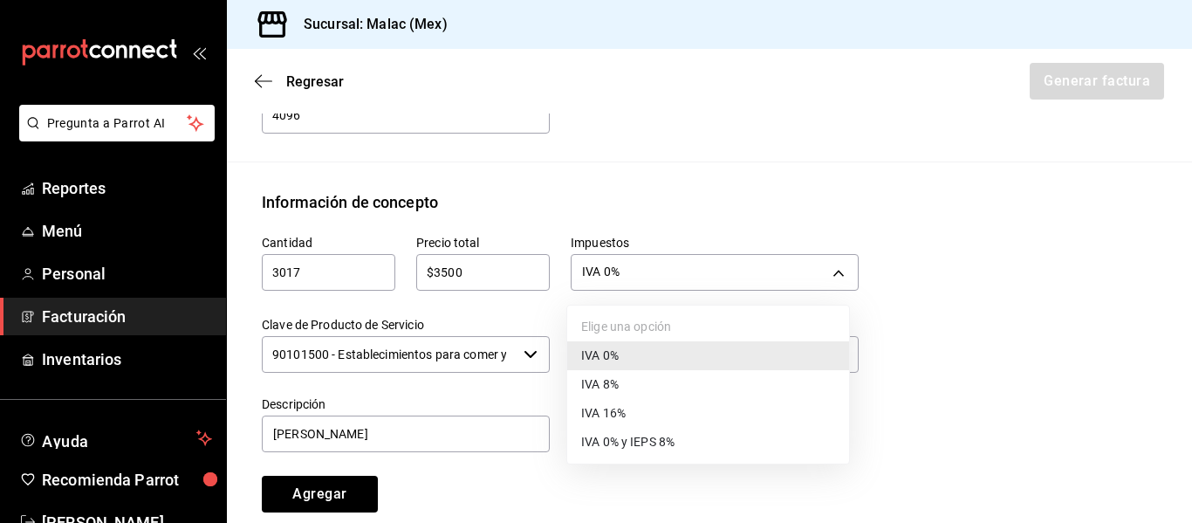
click at [737, 323] on ul "Elige una opción IVA 0% IVA 8% IVA 16% IVA 0% y IEPS 8%" at bounding box center [708, 384] width 282 height 158
click at [1013, 279] on div at bounding box center [596, 261] width 1192 height 523
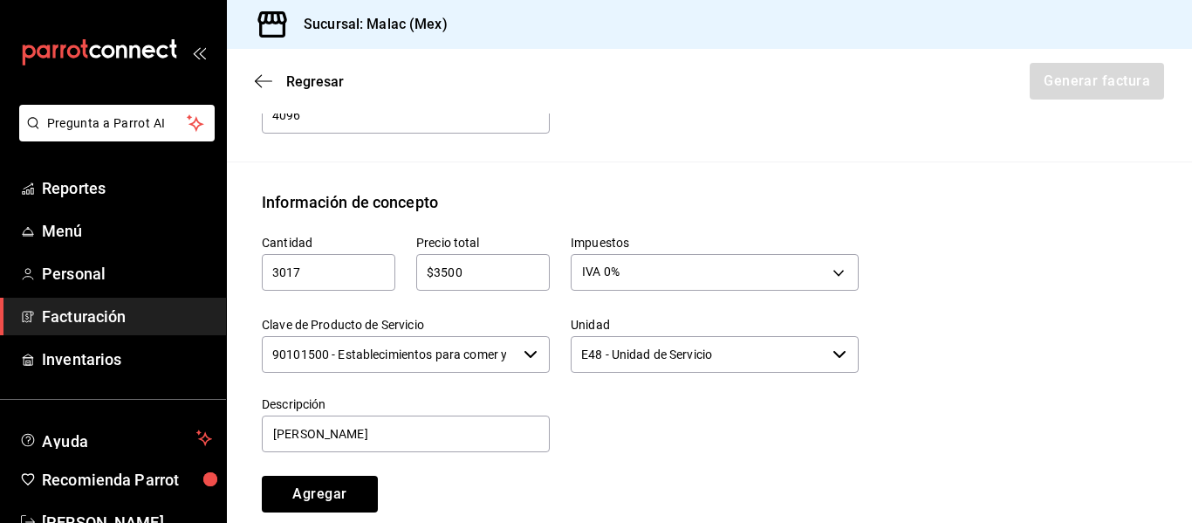
click at [319, 255] on div "3017 ​" at bounding box center [329, 272] width 134 height 37
type input "3"
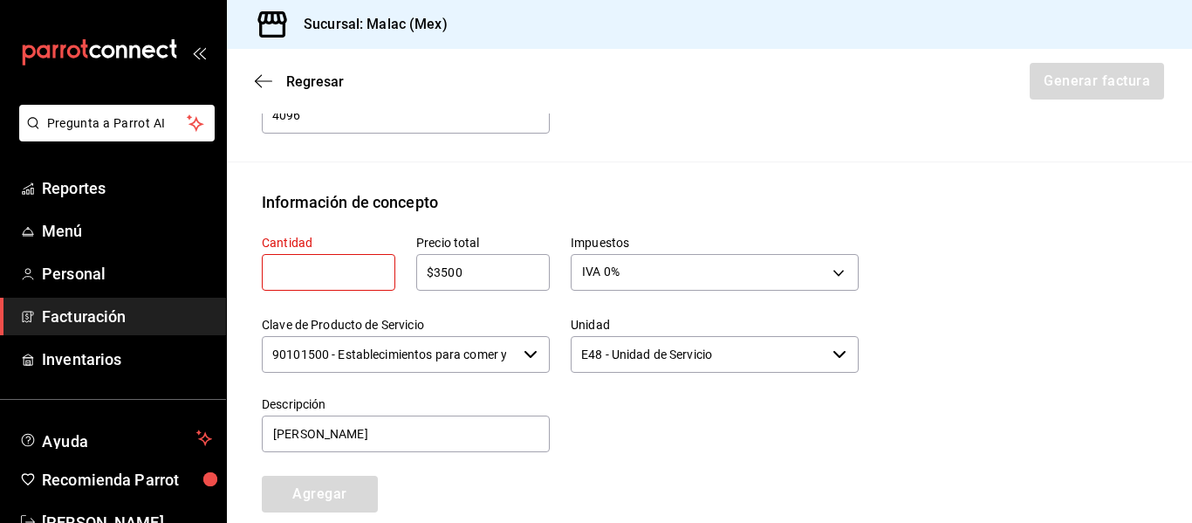
click at [742, 411] on div at bounding box center [704, 414] width 309 height 79
click at [312, 266] on input "text" at bounding box center [329, 272] width 134 height 21
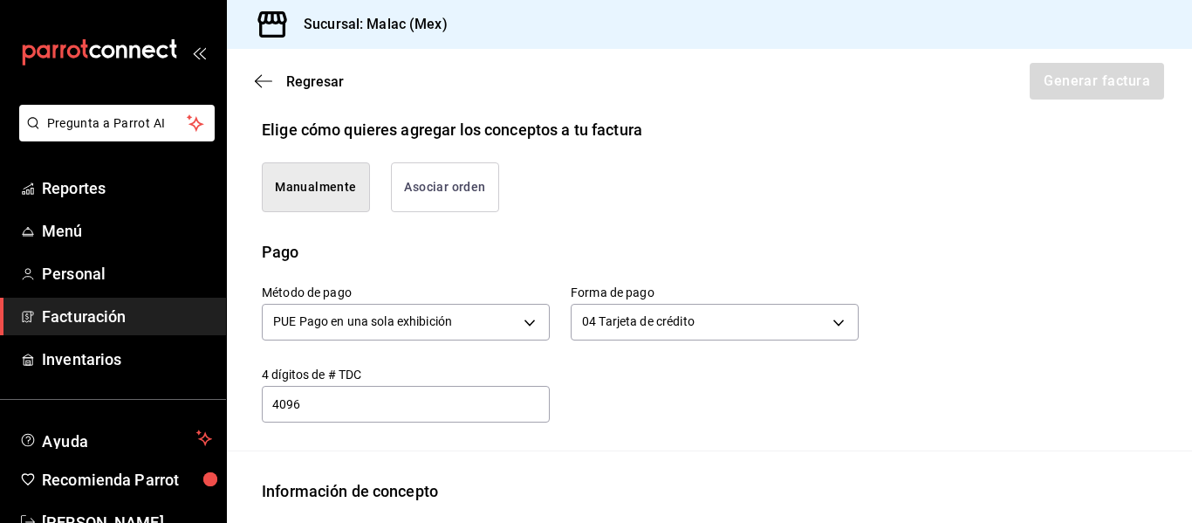
scroll to position [436, 0]
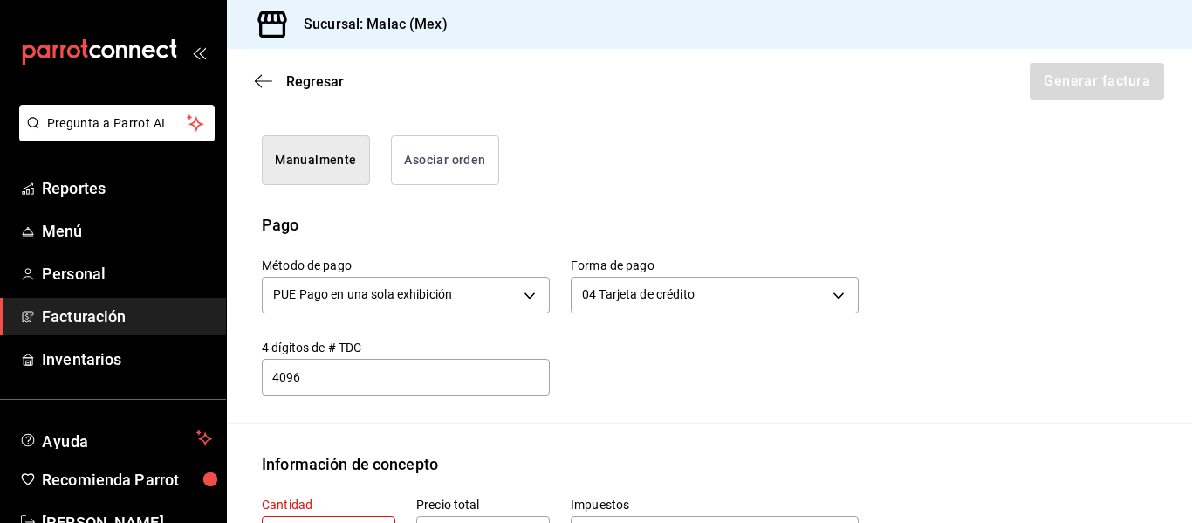
click at [463, 154] on button "Asociar orden" at bounding box center [445, 160] width 108 height 50
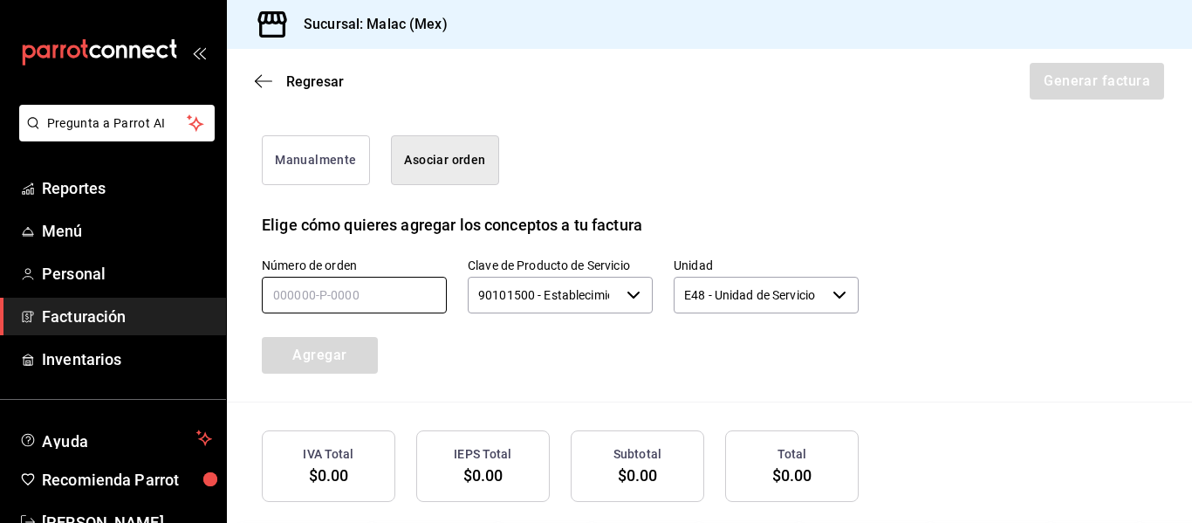
click at [401, 299] on input "text" at bounding box center [354, 295] width 185 height 37
click at [356, 306] on input "text" at bounding box center [354, 295] width 185 height 37
type input "200925-p-0043"
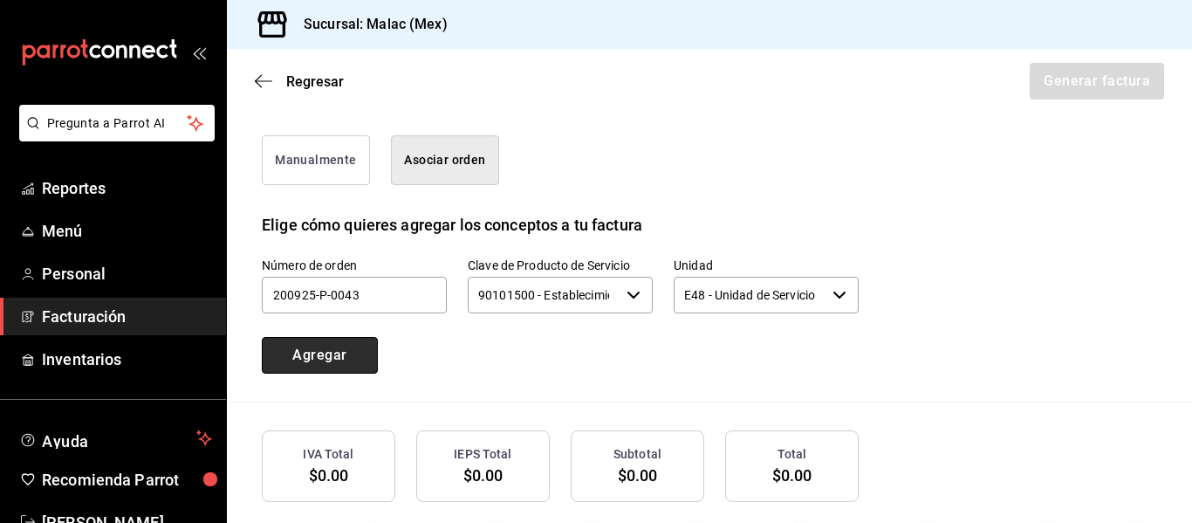
click at [346, 367] on button "Agregar" at bounding box center [320, 355] width 116 height 37
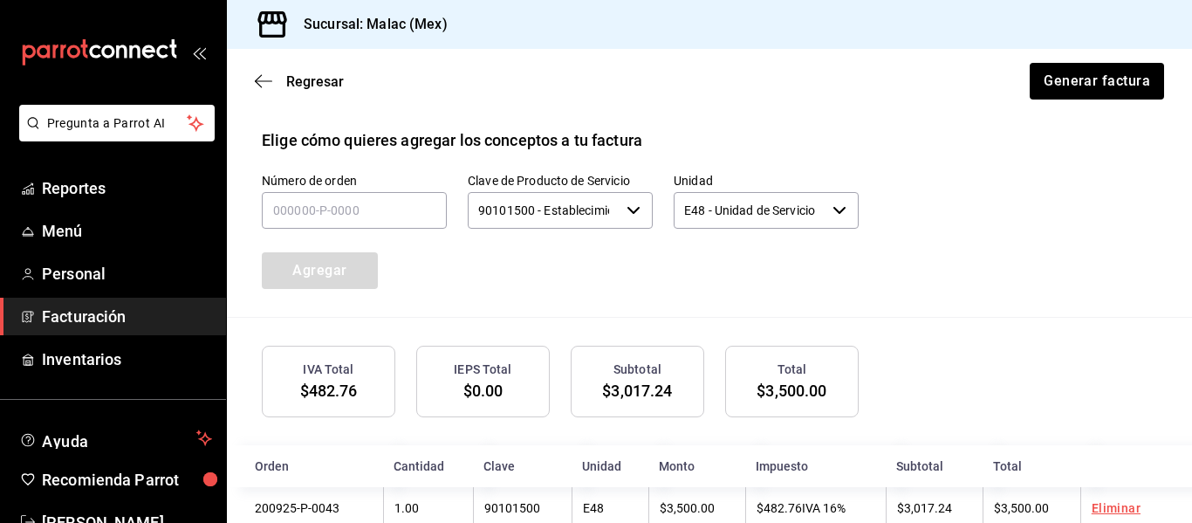
scroll to position [565, 0]
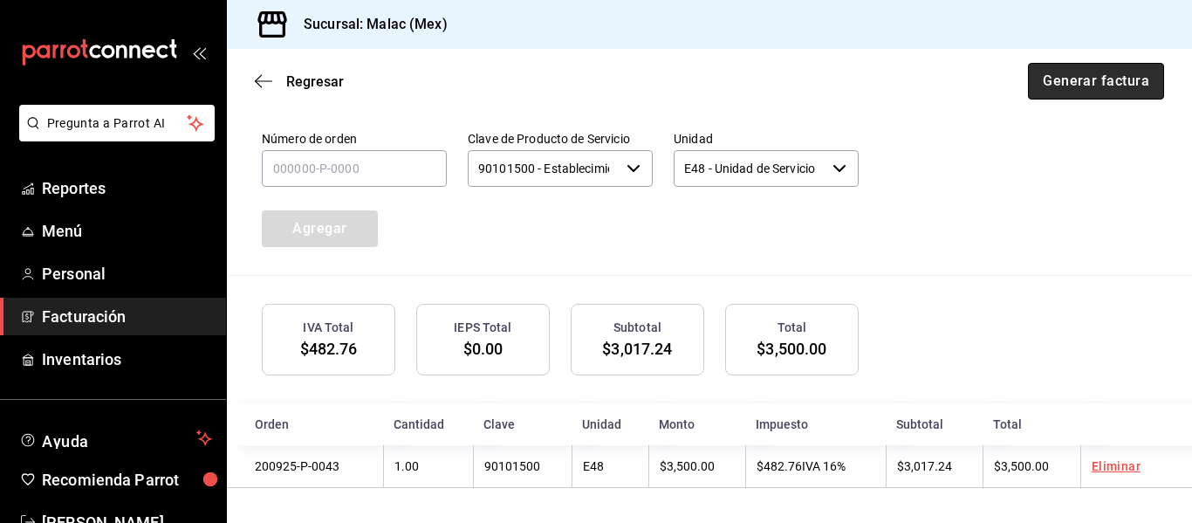
click at [1106, 66] on button "Generar factura" at bounding box center [1096, 81] width 136 height 37
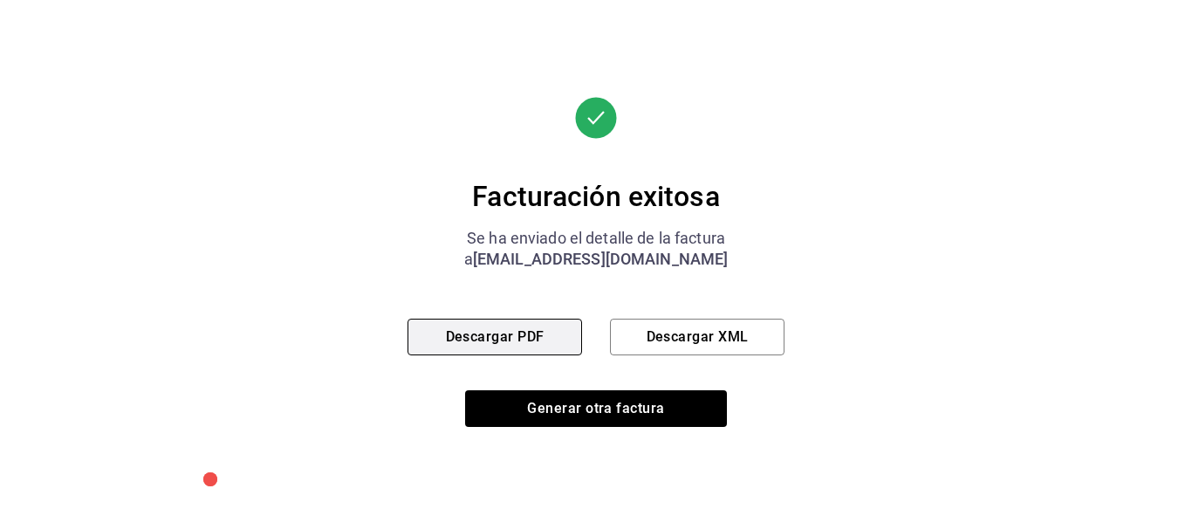
click at [481, 339] on button "Descargar PDF" at bounding box center [495, 337] width 175 height 37
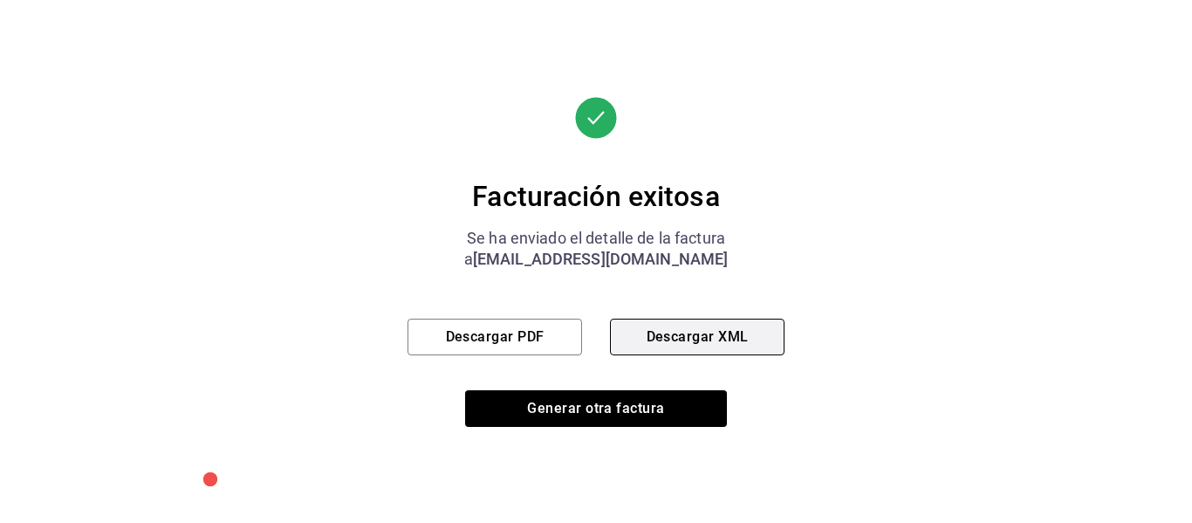
click at [699, 335] on button "Descargar XML" at bounding box center [697, 337] width 175 height 37
